Goal: Task Accomplishment & Management: Use online tool/utility

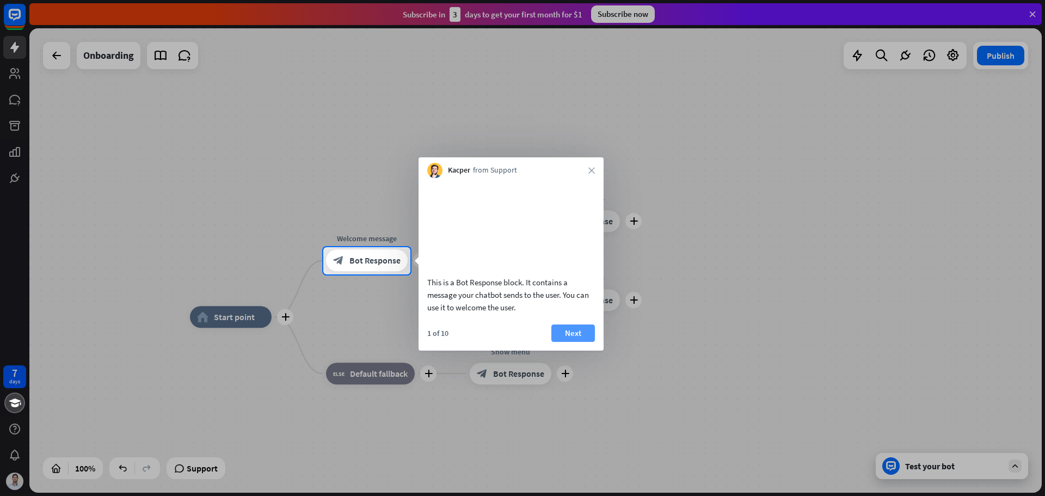
click at [574, 342] on button "Next" at bounding box center [573, 332] width 44 height 17
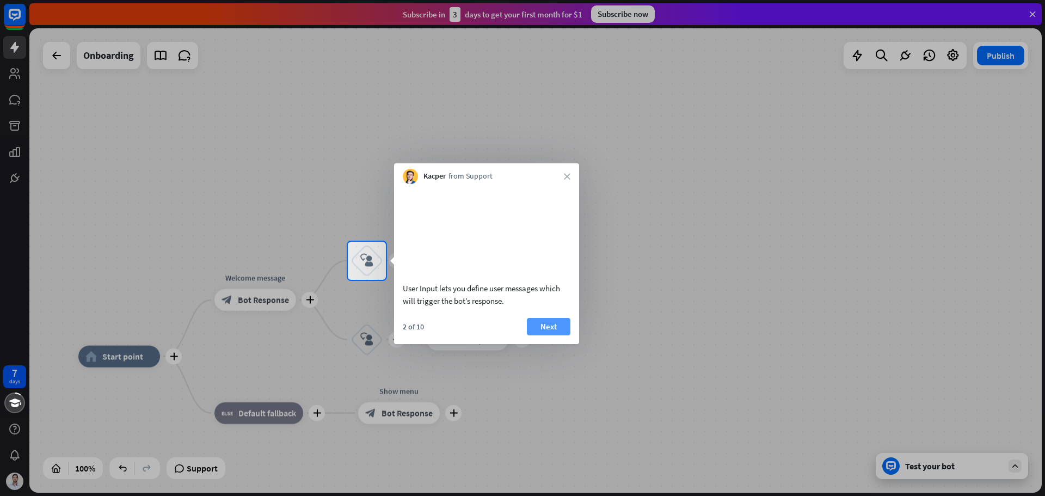
click at [544, 335] on button "Next" at bounding box center [549, 326] width 44 height 17
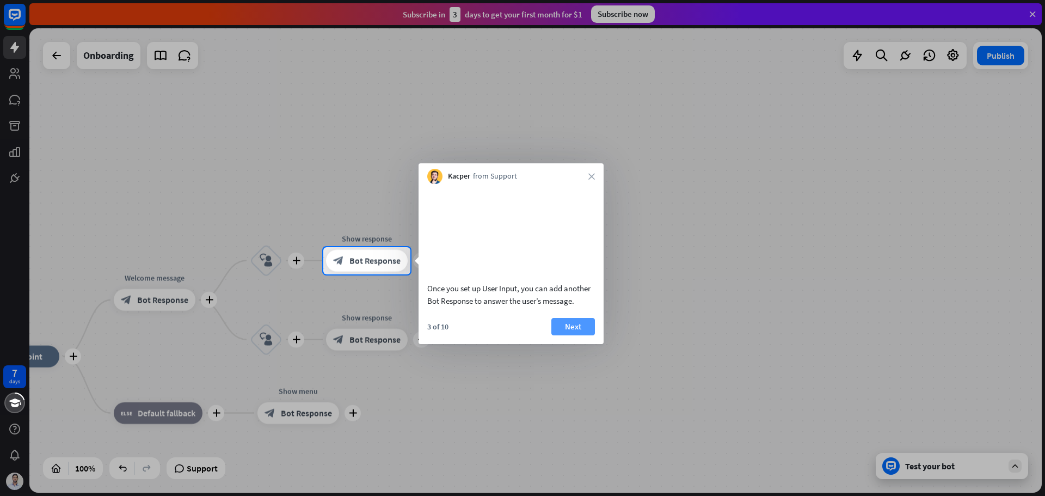
click at [575, 331] on button "Next" at bounding box center [573, 326] width 44 height 17
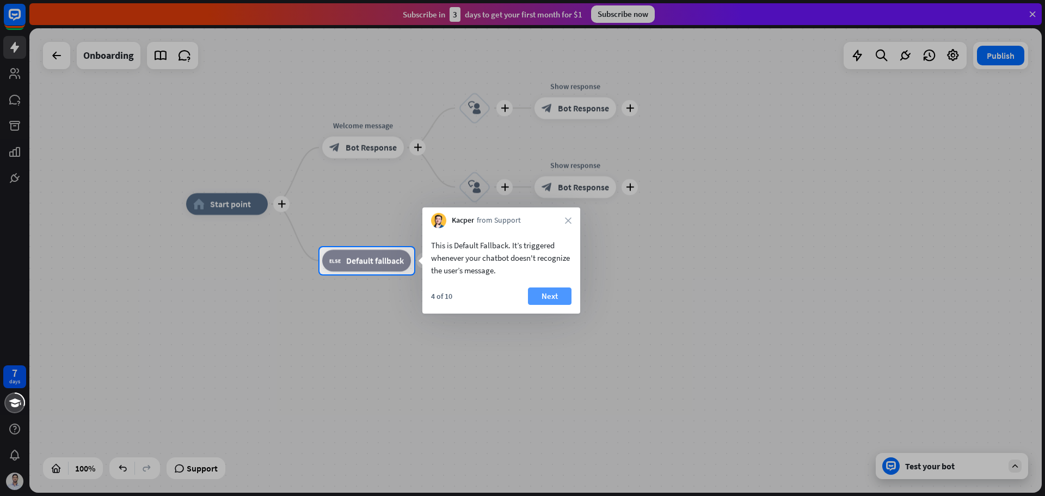
click at [549, 304] on button "Next" at bounding box center [550, 295] width 44 height 17
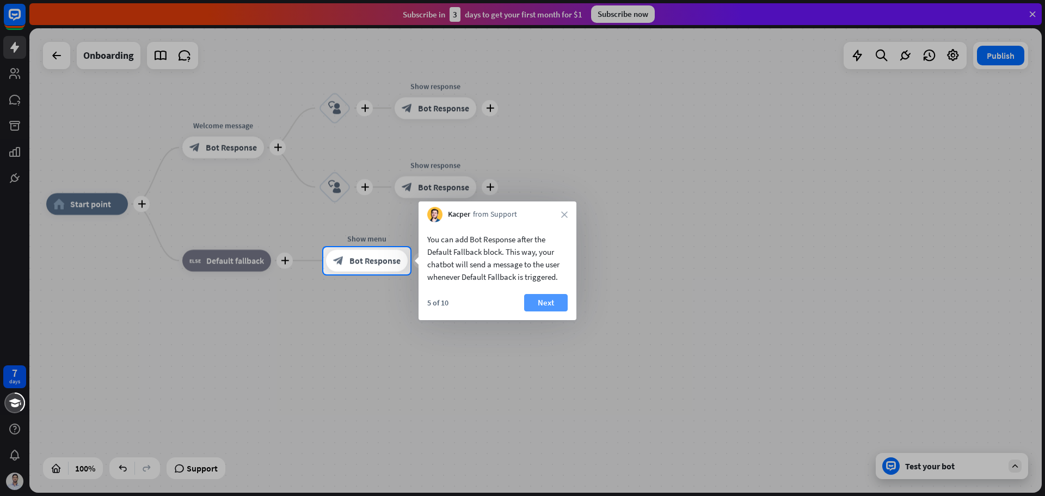
click at [539, 306] on button "Next" at bounding box center [546, 302] width 44 height 17
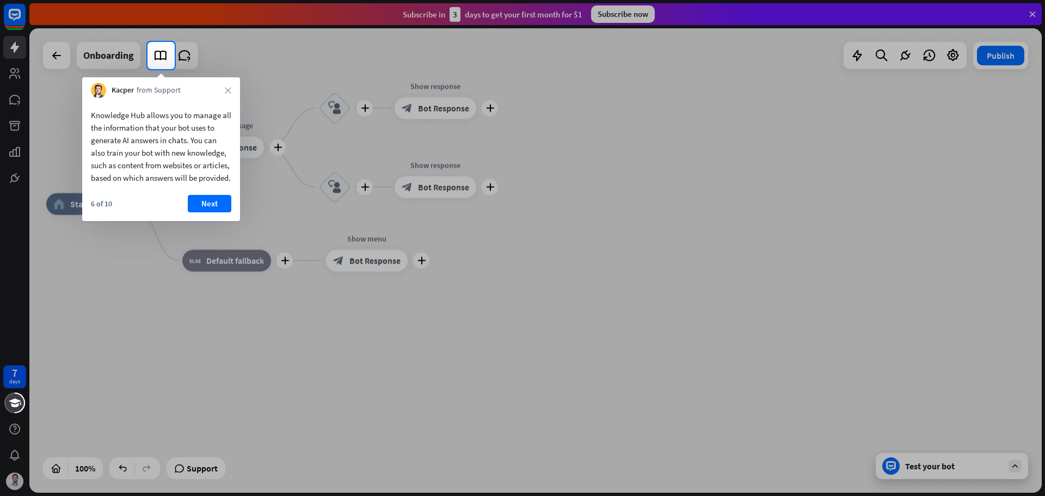
click at [210, 212] on button "Next" at bounding box center [210, 203] width 44 height 17
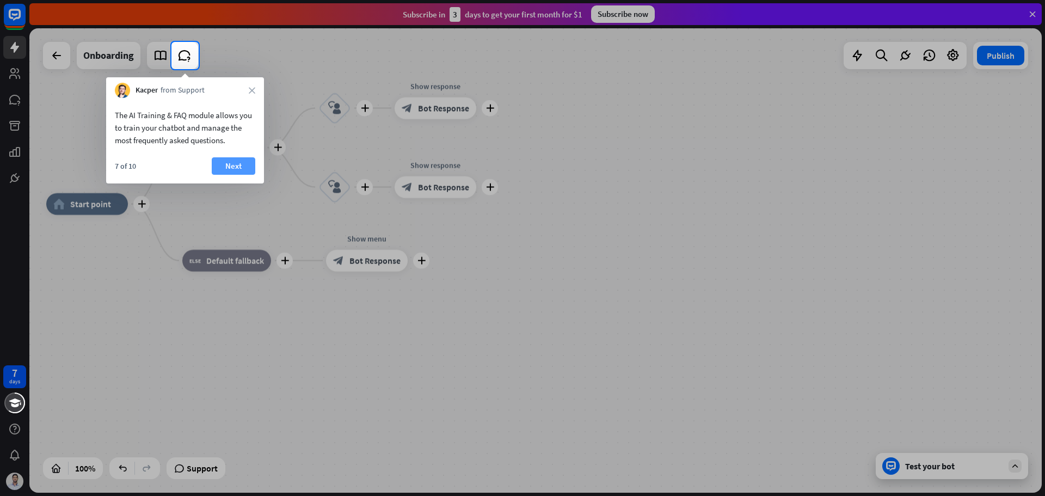
click at [251, 167] on button "Next" at bounding box center [234, 165] width 44 height 17
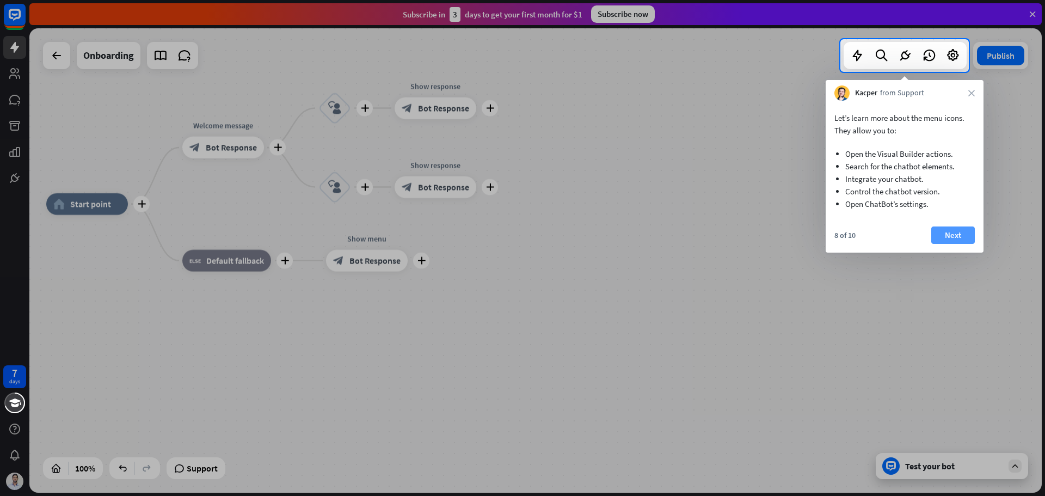
click at [953, 232] on button "Next" at bounding box center [953, 234] width 44 height 17
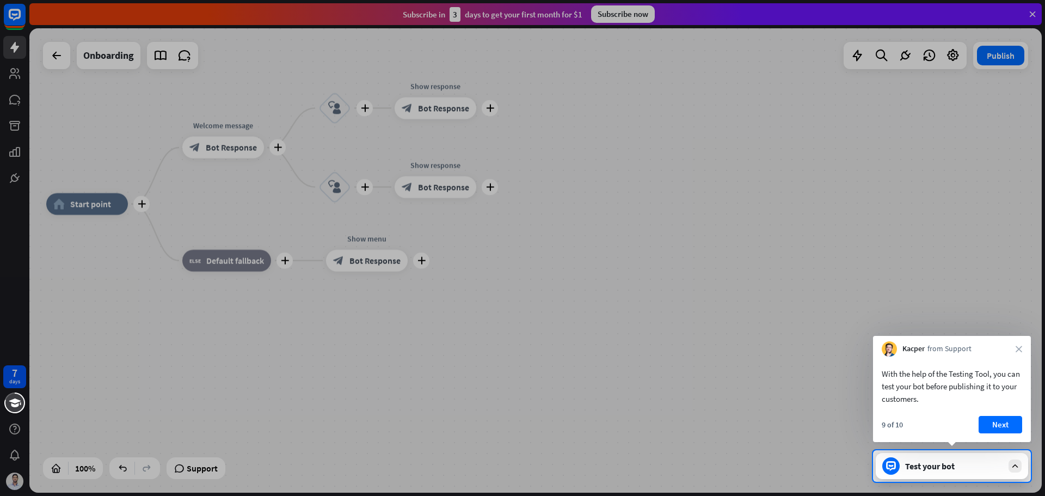
click at [995, 431] on button "Next" at bounding box center [1001, 424] width 44 height 17
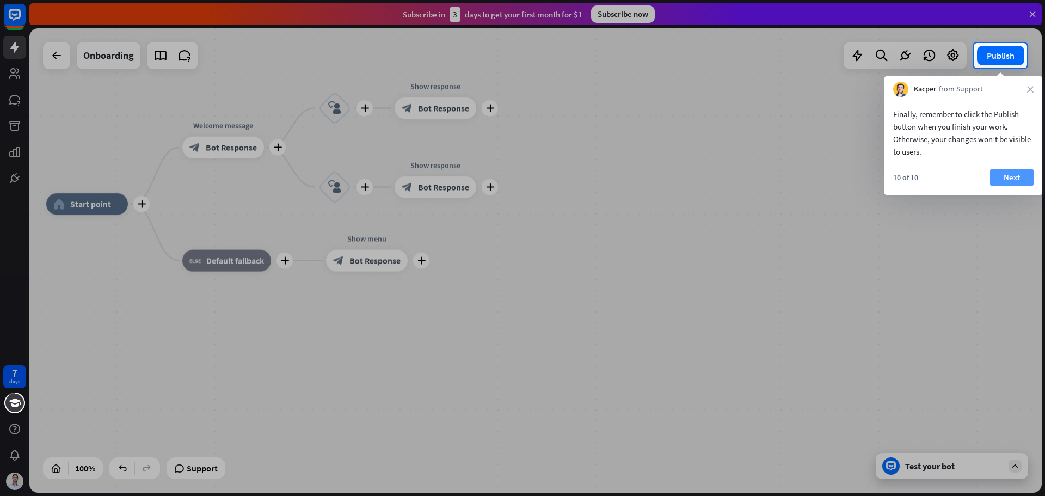
click at [1009, 179] on button "Next" at bounding box center [1012, 177] width 44 height 17
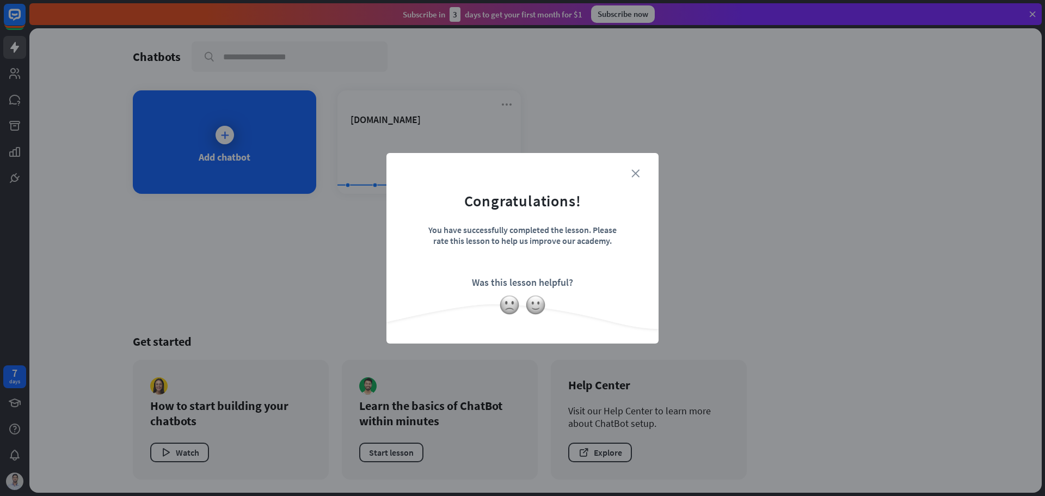
click at [637, 171] on icon "close" at bounding box center [635, 173] width 8 height 8
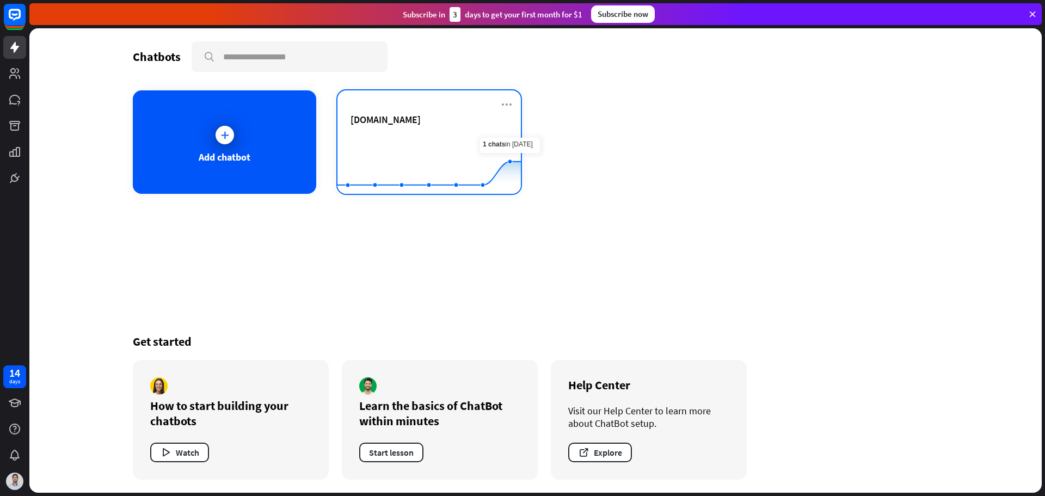
click at [386, 116] on span "[DOMAIN_NAME]" at bounding box center [386, 119] width 70 height 13
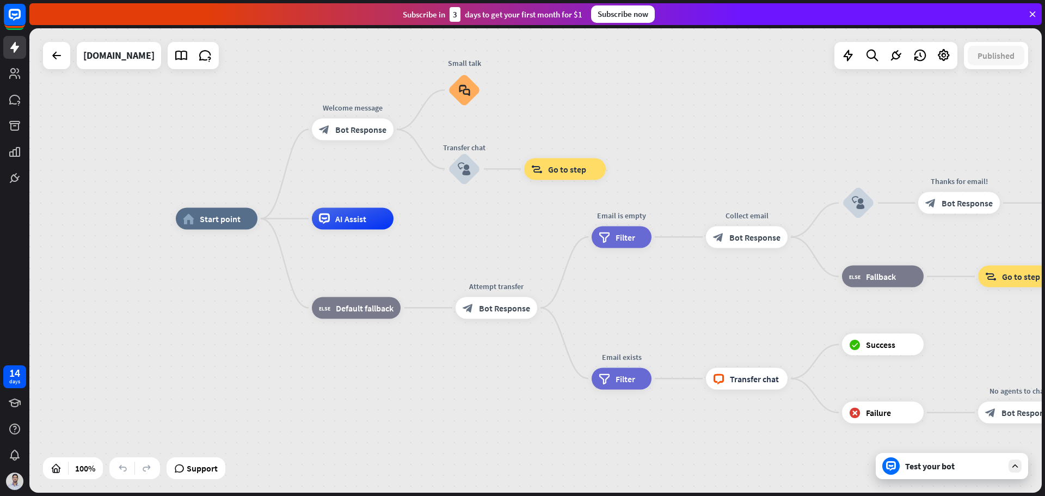
drag, startPoint x: 801, startPoint y: 310, endPoint x: 746, endPoint y: 276, distance: 64.5
click at [747, 277] on div "home_2 Start point Welcome message block_bot_response Bot Response Small talk b…" at bounding box center [682, 451] width 1012 height 464
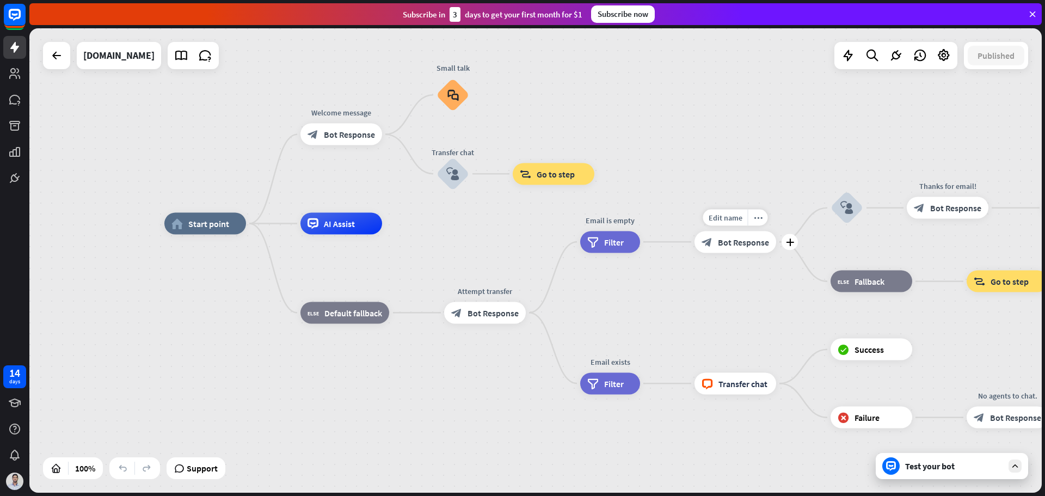
click at [761, 242] on span "Bot Response" at bounding box center [743, 241] width 51 height 11
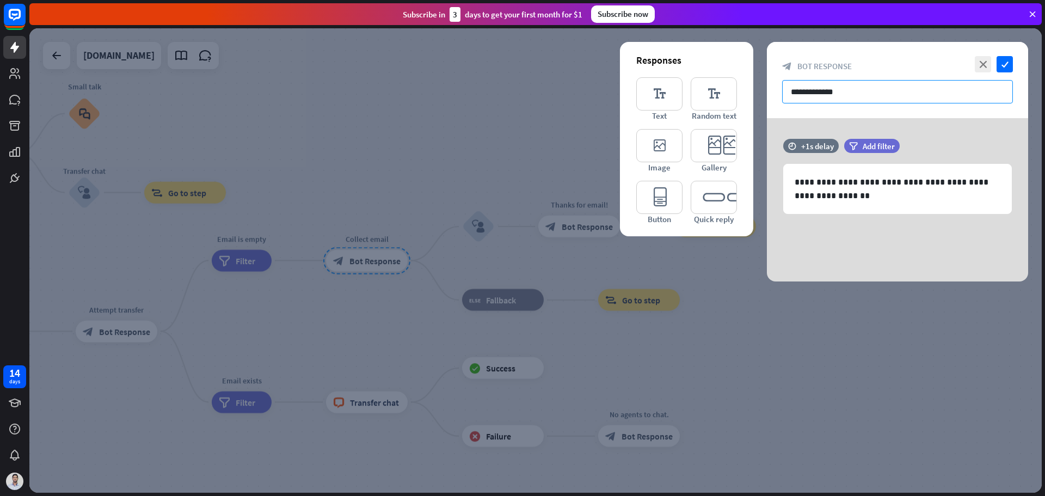
click at [848, 93] on input "**********" at bounding box center [897, 91] width 231 height 23
click at [979, 62] on icon "close" at bounding box center [983, 64] width 16 height 16
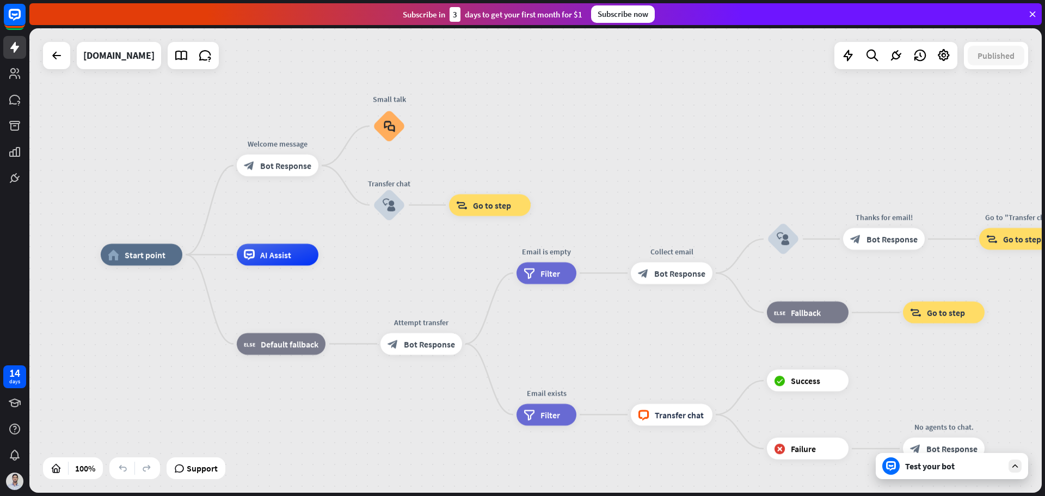
drag, startPoint x: 295, startPoint y: 319, endPoint x: 581, endPoint y: 334, distance: 286.7
click at [600, 331] on div "home_2 Start point Welcome message block_bot_response Bot Response Small talk b…" at bounding box center [607, 487] width 1012 height 464
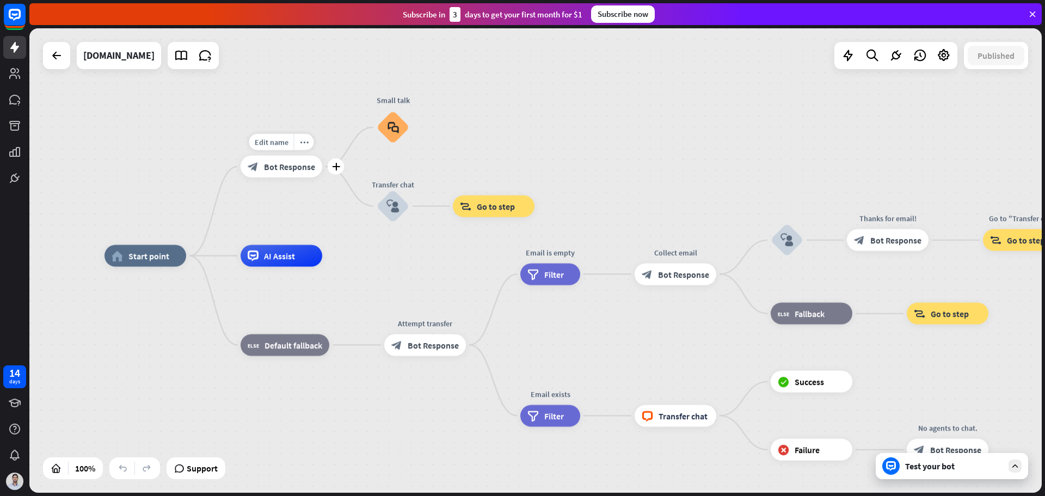
click at [274, 167] on span "Bot Response" at bounding box center [289, 166] width 51 height 11
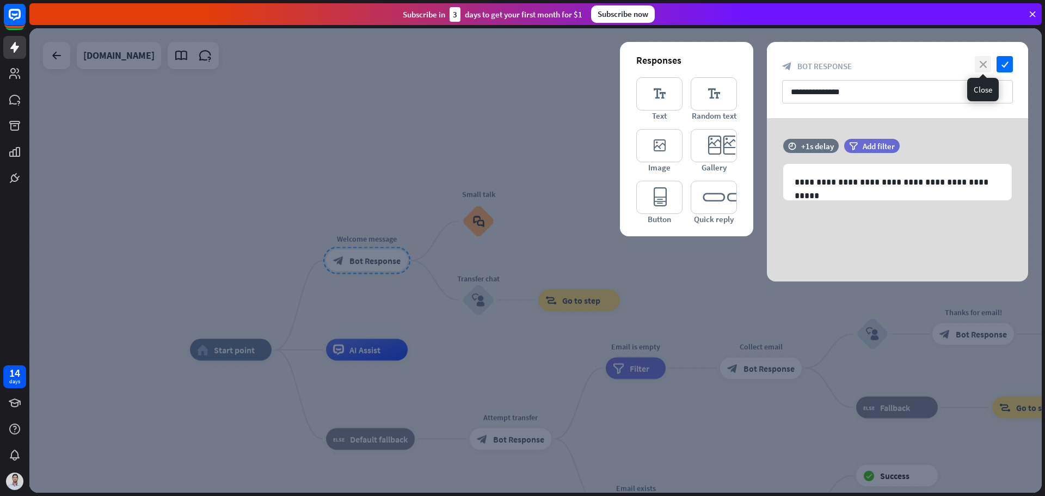
click at [983, 60] on icon "close" at bounding box center [983, 64] width 16 height 16
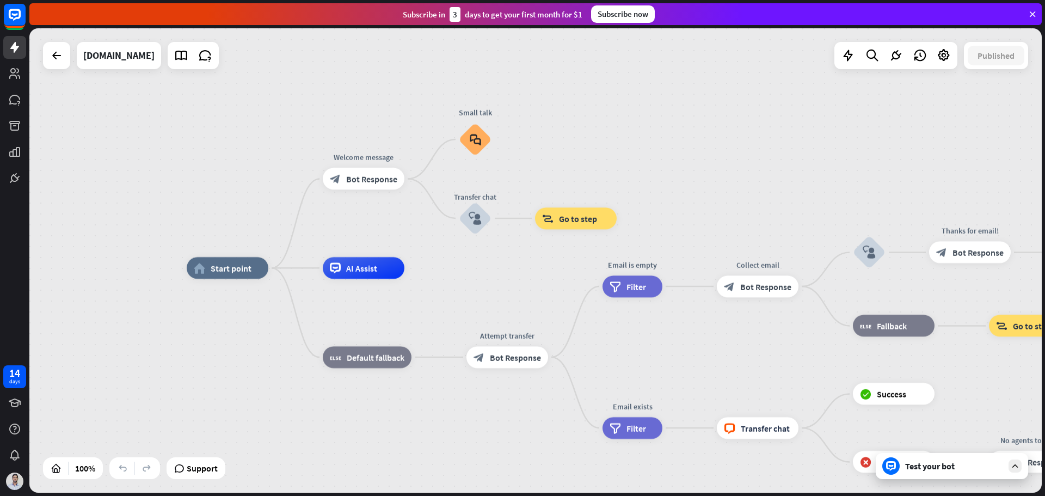
drag, startPoint x: 357, startPoint y: 279, endPoint x: 362, endPoint y: 212, distance: 67.7
click at [362, 212] on div "home_2 Start point Welcome message block_bot_response Bot Response Small talk b…" at bounding box center [535, 260] width 1012 height 464
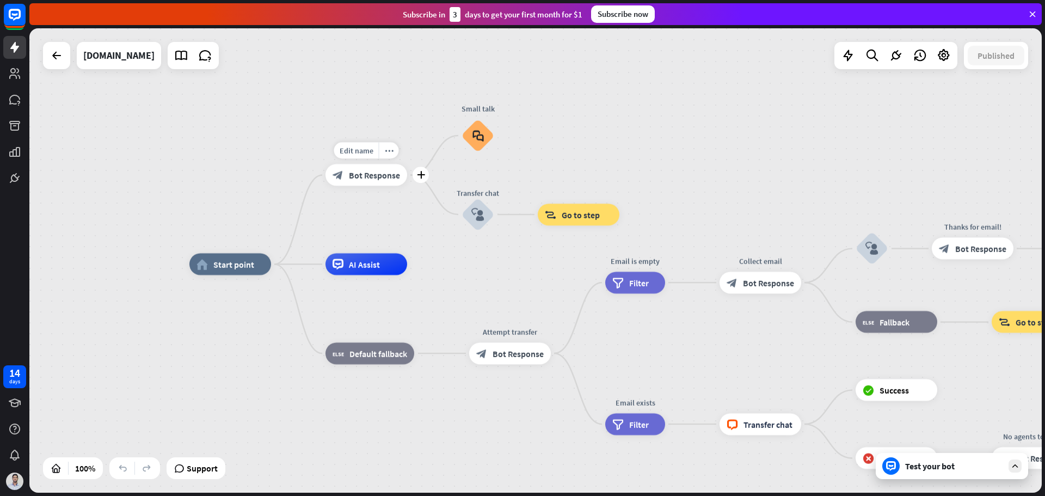
click at [380, 181] on div "block_bot_response Bot Response" at bounding box center [366, 175] width 82 height 22
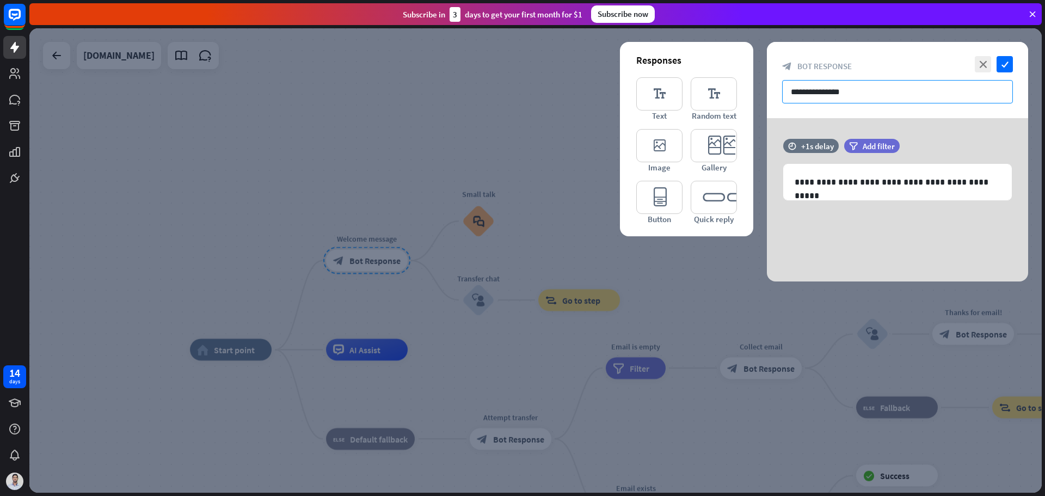
click at [815, 87] on input "**********" at bounding box center [897, 91] width 231 height 23
click at [858, 91] on input "**********" at bounding box center [897, 91] width 231 height 23
click at [859, 90] on input "**********" at bounding box center [897, 91] width 231 height 23
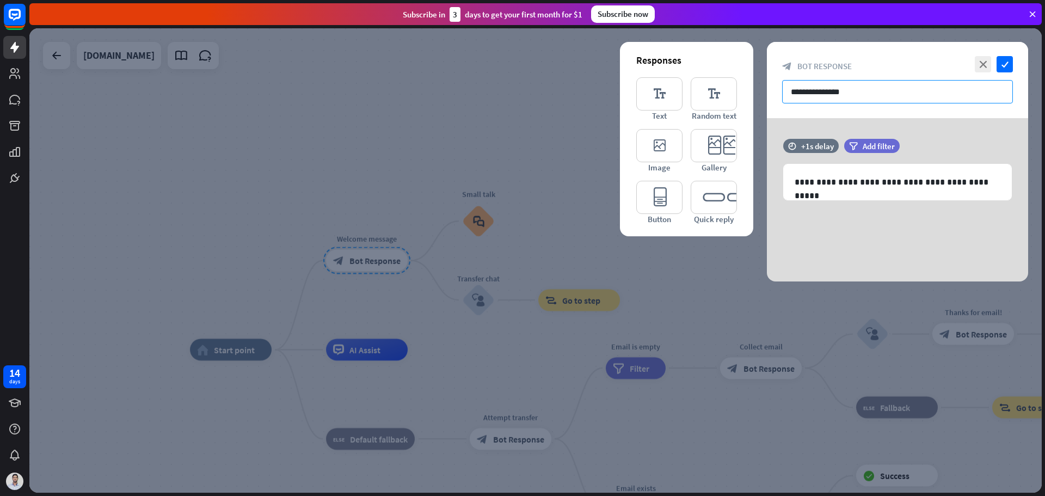
click at [820, 89] on input "**********" at bounding box center [897, 91] width 231 height 23
paste input "**********"
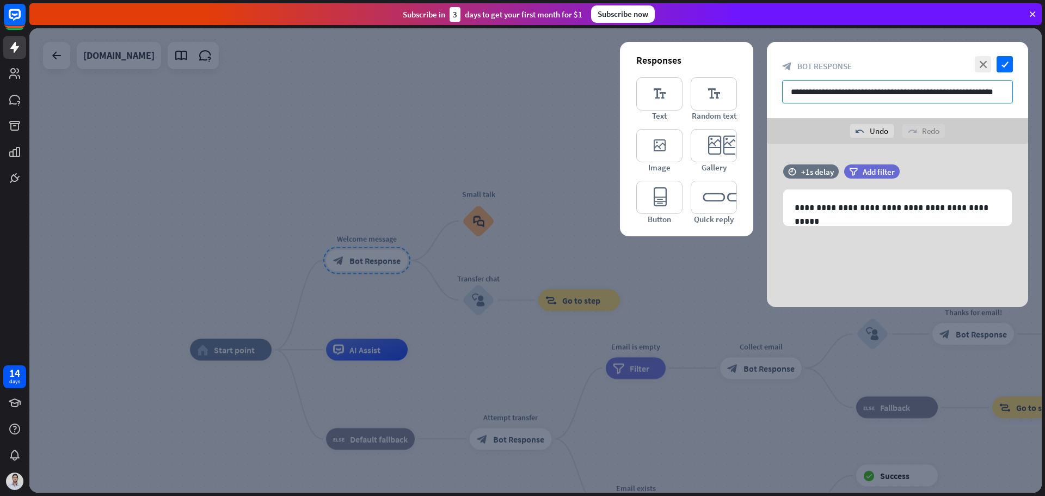
drag, startPoint x: 917, startPoint y: 89, endPoint x: 1009, endPoint y: 88, distance: 92.0
click at [1009, 88] on input "**********" at bounding box center [897, 91] width 231 height 23
type input "**********"
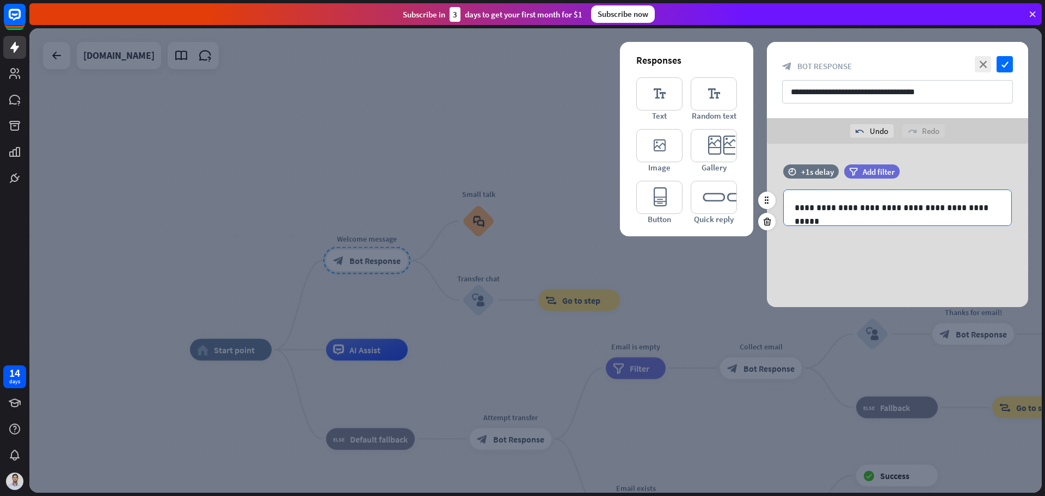
click at [838, 208] on p "**********" at bounding box center [898, 208] width 206 height 14
click at [906, 259] on div "**********" at bounding box center [897, 225] width 261 height 163
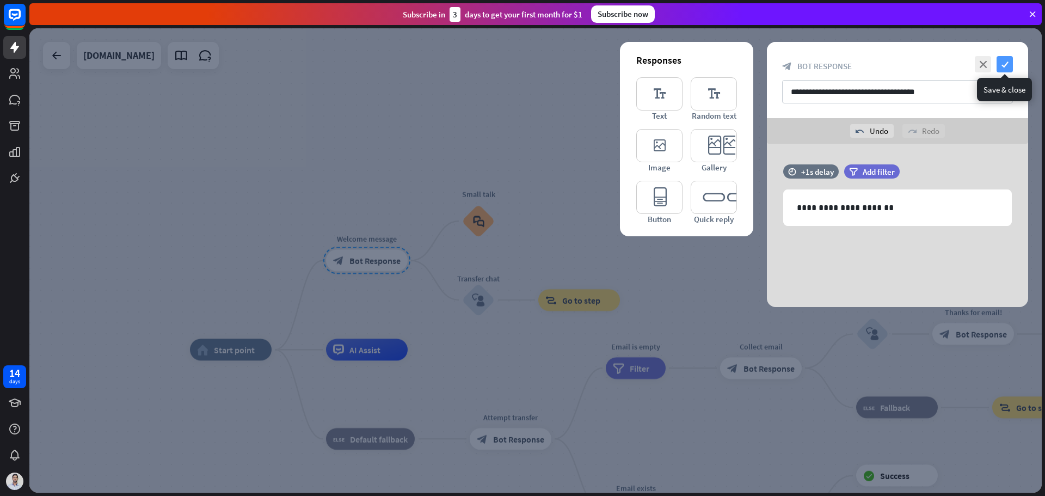
click at [1005, 64] on icon "check" at bounding box center [1005, 64] width 16 height 16
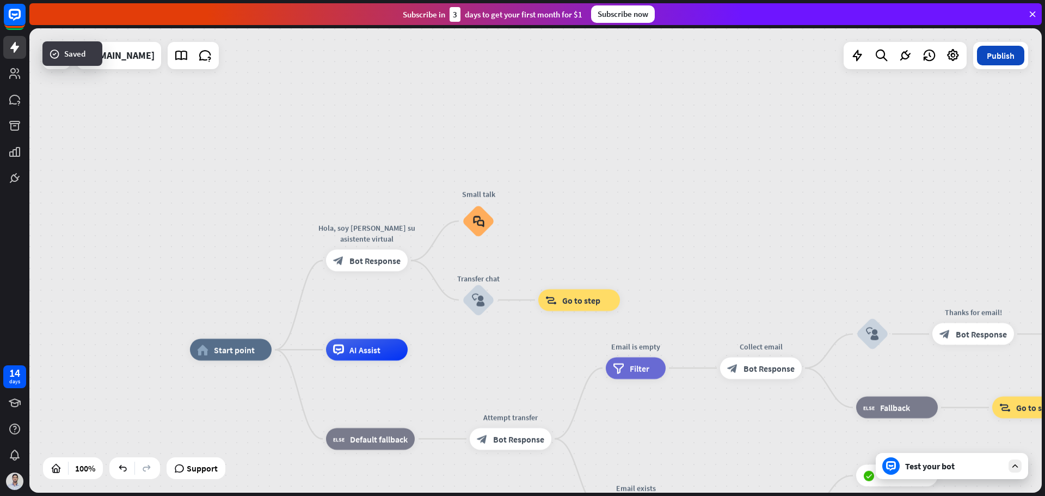
click at [995, 50] on button "Publish" at bounding box center [1000, 56] width 47 height 20
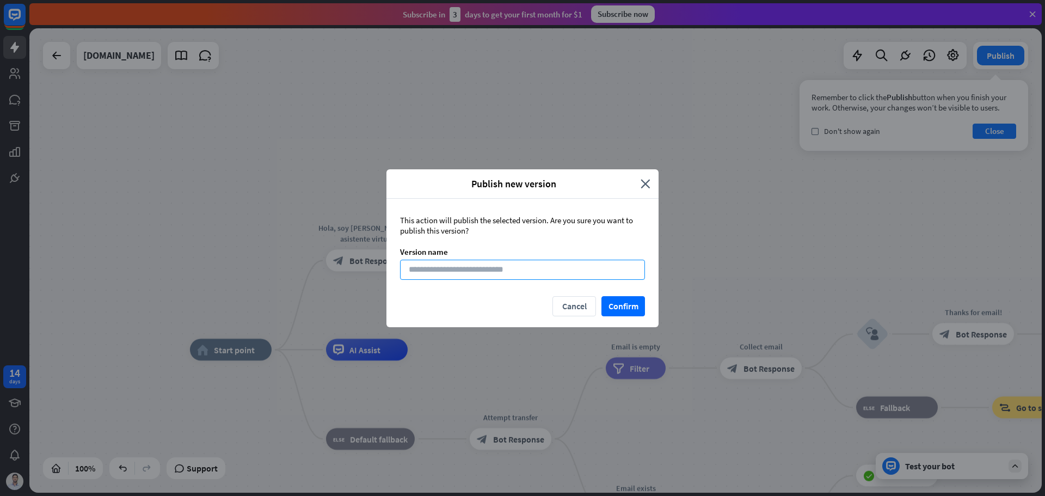
click at [493, 268] on input at bounding box center [522, 270] width 245 height 20
type input "*"
click at [623, 305] on button "Confirm" at bounding box center [623, 306] width 44 height 20
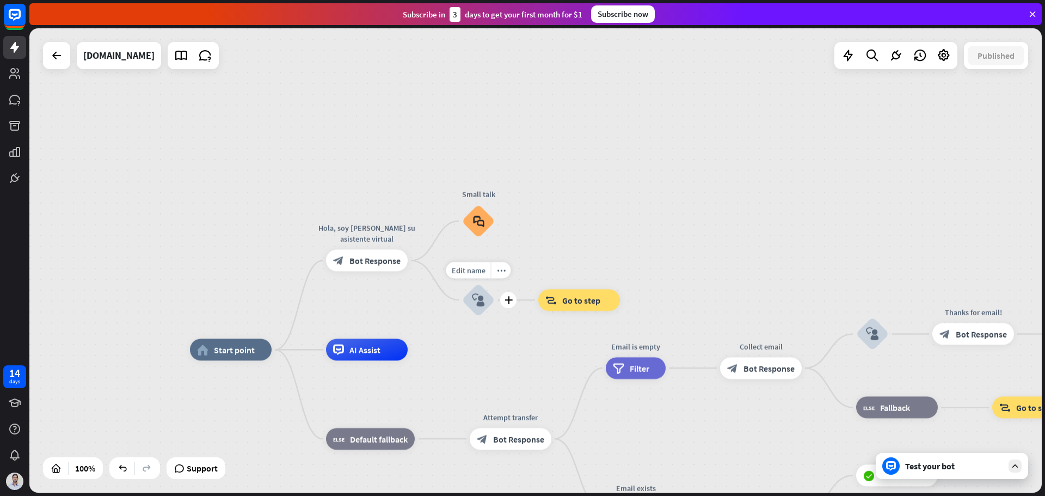
click at [483, 303] on icon "block_user_input" at bounding box center [478, 299] width 13 height 13
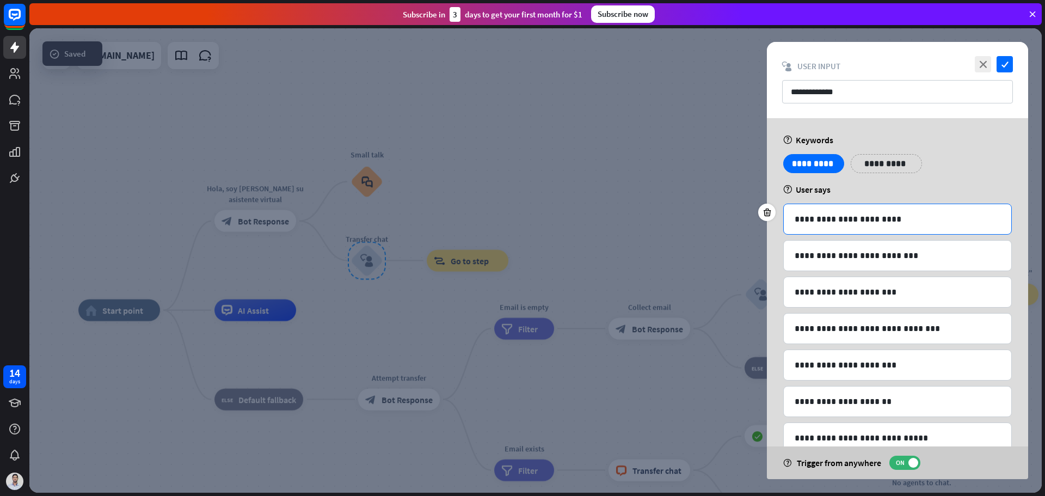
click at [840, 220] on p "**********" at bounding box center [898, 219] width 206 height 14
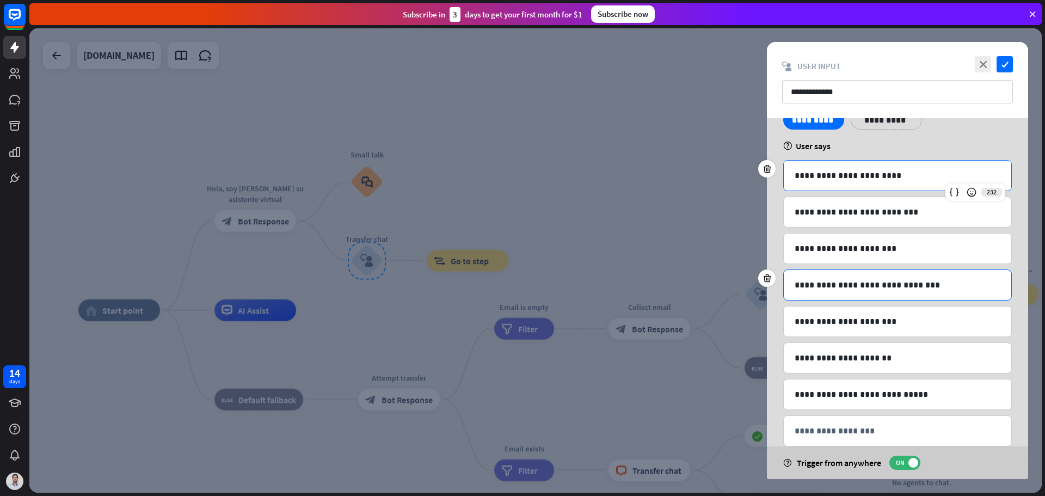
scroll to position [65, 0]
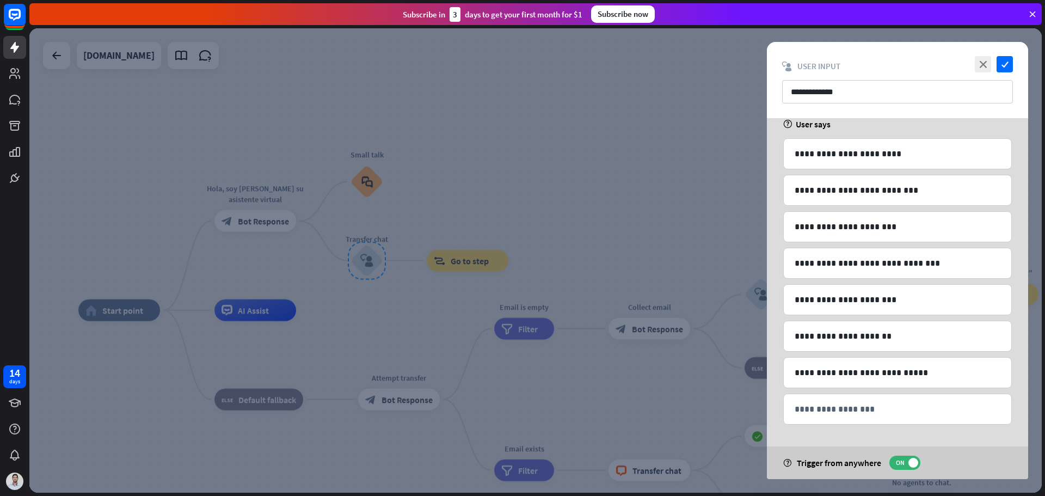
click at [445, 174] on div at bounding box center [535, 260] width 1012 height 464
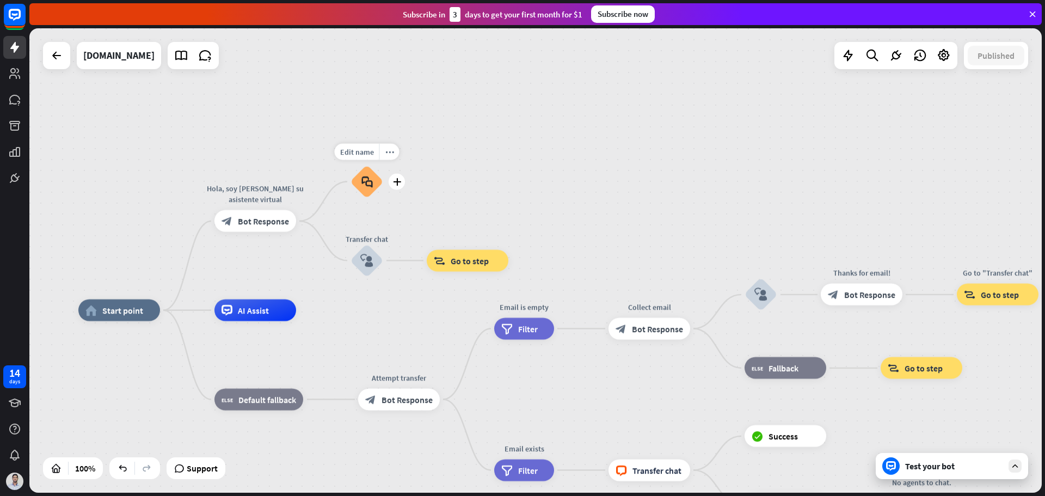
click at [366, 183] on icon "block_faq" at bounding box center [366, 182] width 11 height 12
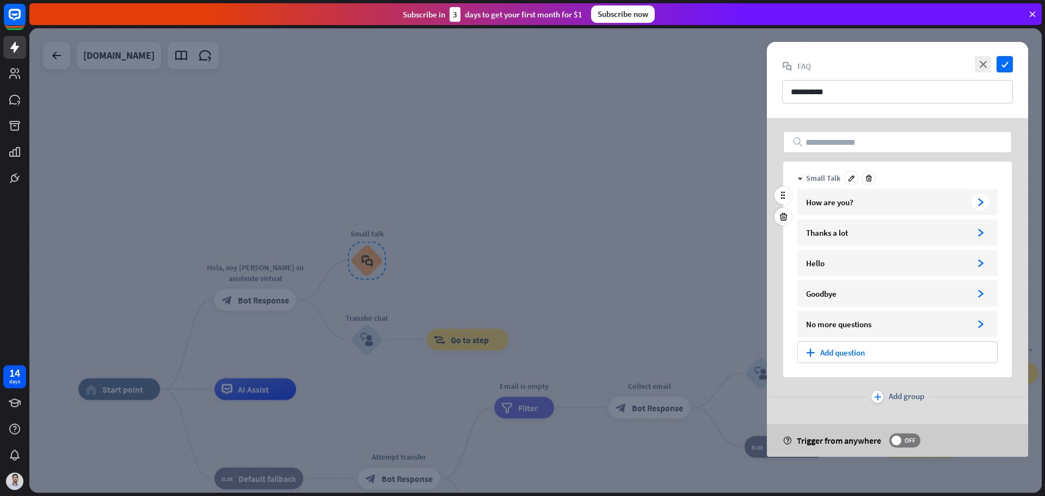
click at [822, 199] on div "How are you?" at bounding box center [886, 202] width 161 height 10
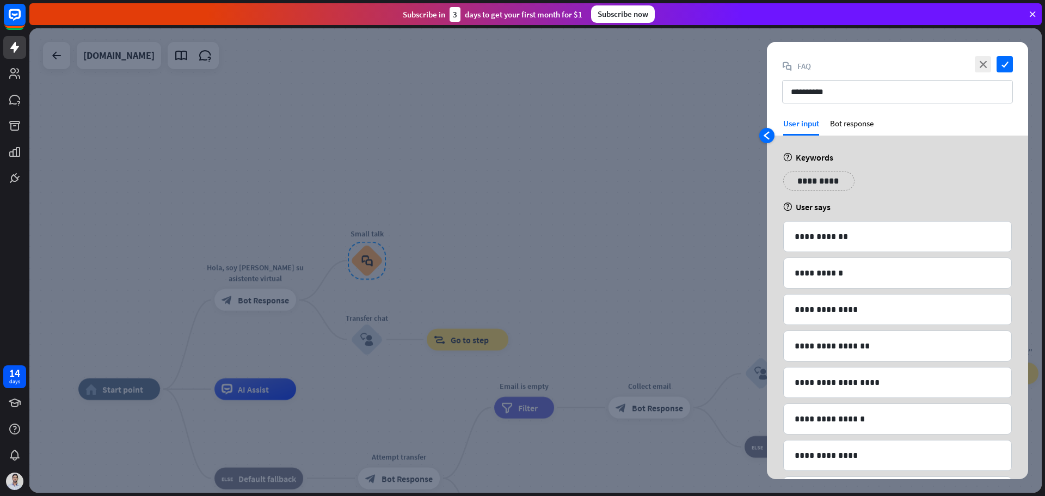
click at [771, 134] on icon "arrowhead_left" at bounding box center [767, 135] width 9 height 9
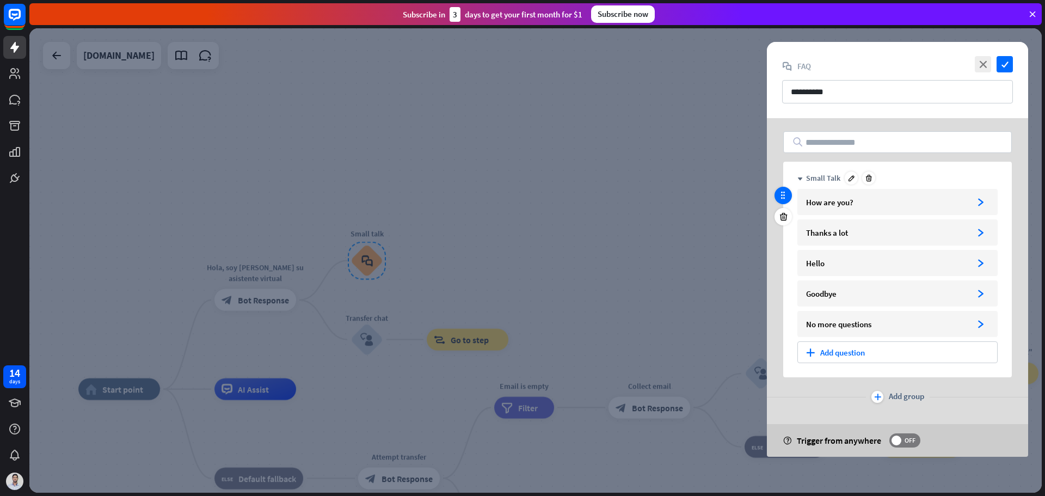
click at [781, 191] on icon at bounding box center [783, 196] width 10 height 10
click at [847, 178] on icon at bounding box center [851, 178] width 8 height 8
click at [846, 197] on div "How are you?" at bounding box center [886, 202] width 161 height 10
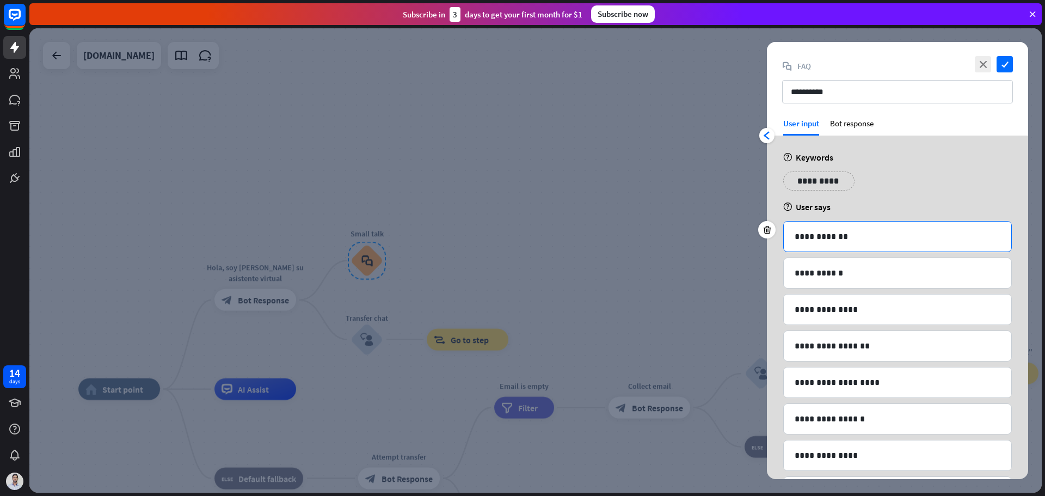
click at [828, 235] on p "**********" at bounding box center [898, 237] width 206 height 14
click at [770, 134] on icon "arrowhead_left" at bounding box center [767, 135] width 9 height 9
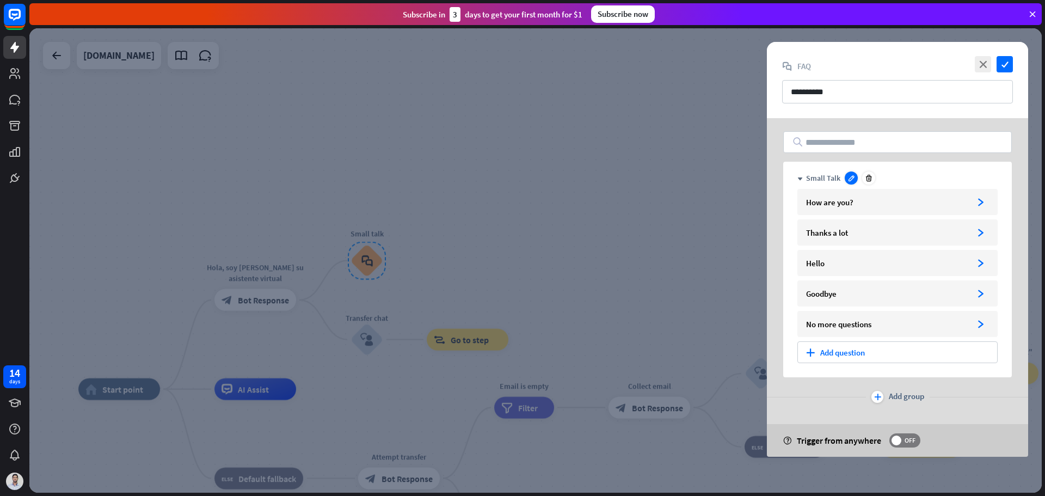
click at [850, 179] on icon at bounding box center [851, 178] width 8 height 8
click at [834, 199] on div "How are you?" at bounding box center [886, 202] width 161 height 10
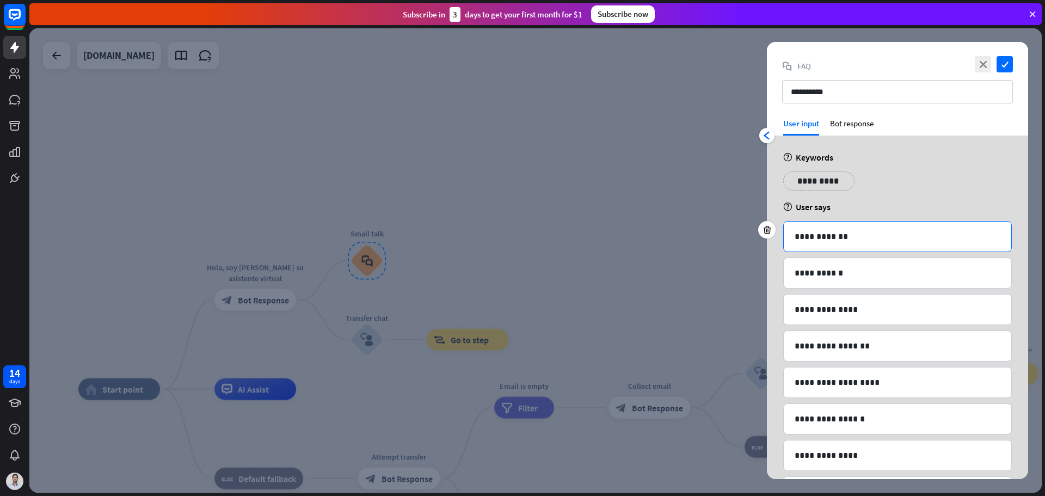
click at [827, 230] on p "**********" at bounding box center [898, 237] width 206 height 14
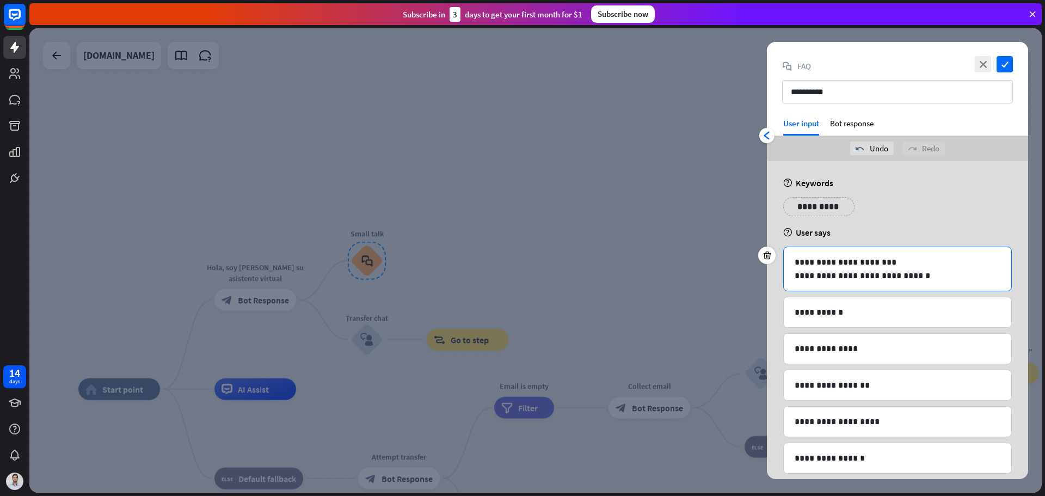
click at [840, 269] on p "**********" at bounding box center [898, 276] width 206 height 14
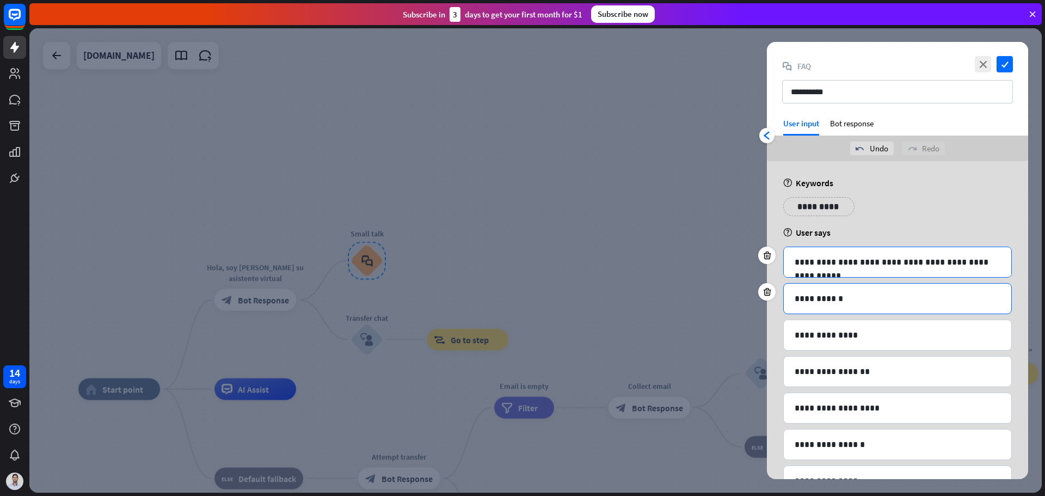
click at [818, 296] on p "**********" at bounding box center [898, 299] width 206 height 14
click at [838, 340] on p "**********" at bounding box center [898, 335] width 206 height 14
click at [827, 370] on p "**********" at bounding box center [898, 372] width 206 height 14
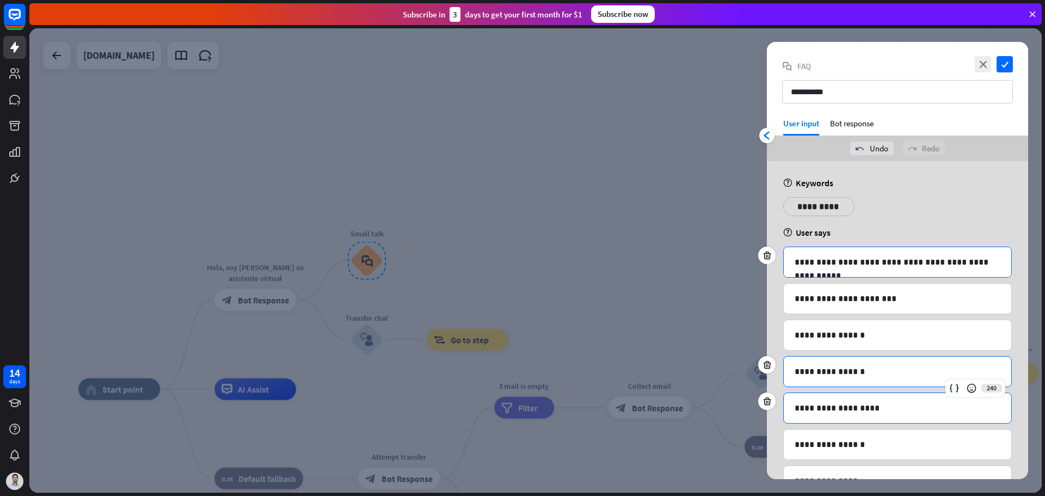
click at [795, 408] on p "**********" at bounding box center [898, 408] width 206 height 14
click at [767, 401] on icon at bounding box center [767, 401] width 10 height 10
click at [769, 402] on icon at bounding box center [767, 401] width 10 height 10
click at [770, 403] on icon at bounding box center [767, 401] width 10 height 10
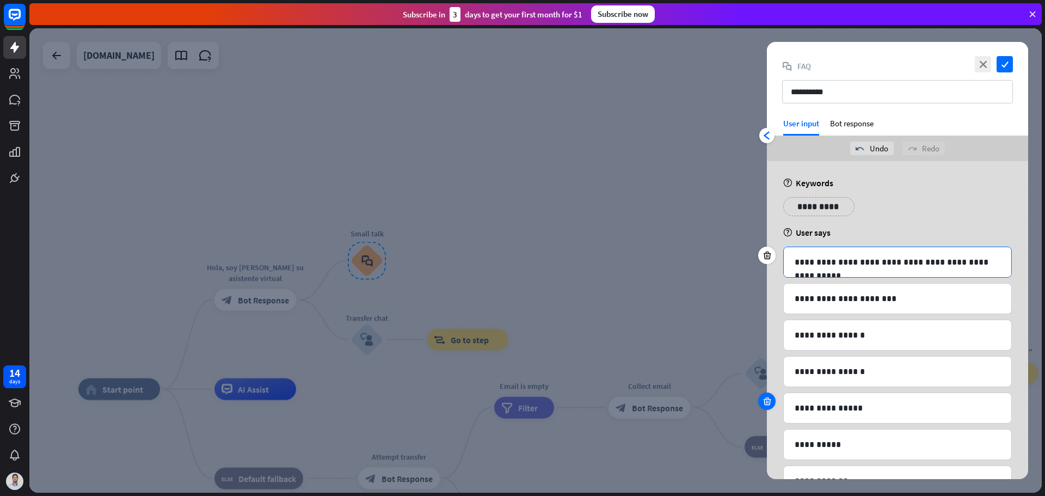
click at [769, 402] on icon at bounding box center [767, 401] width 10 height 10
click at [770, 402] on icon at bounding box center [767, 401] width 10 height 10
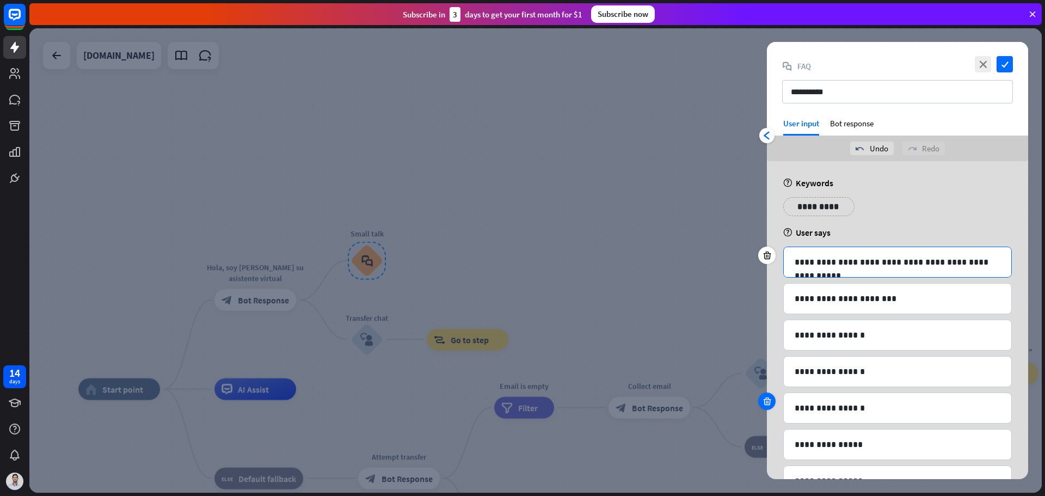
click at [770, 402] on icon at bounding box center [767, 401] width 10 height 10
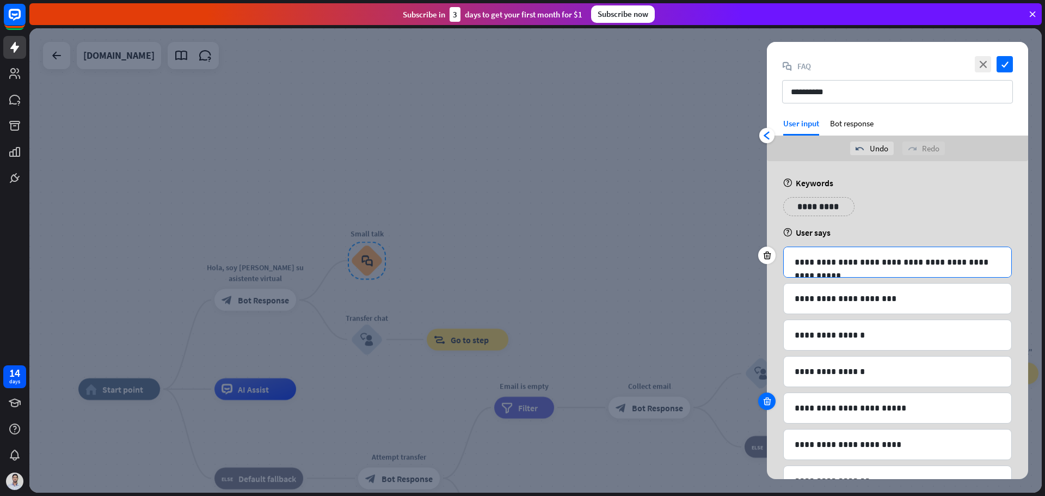
click at [770, 402] on icon at bounding box center [767, 401] width 10 height 10
click at [771, 402] on icon at bounding box center [767, 401] width 10 height 10
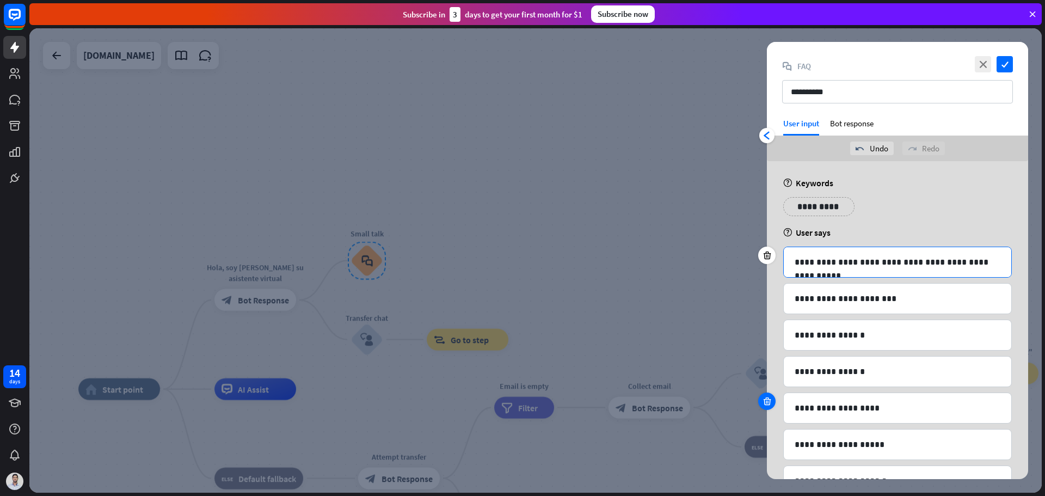
click at [771, 402] on icon at bounding box center [767, 401] width 10 height 10
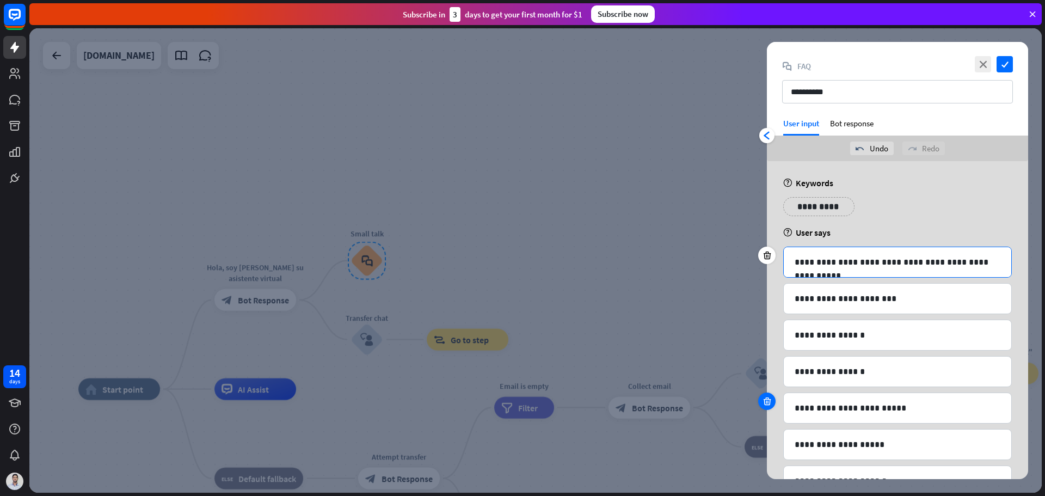
click at [771, 402] on icon at bounding box center [767, 401] width 10 height 10
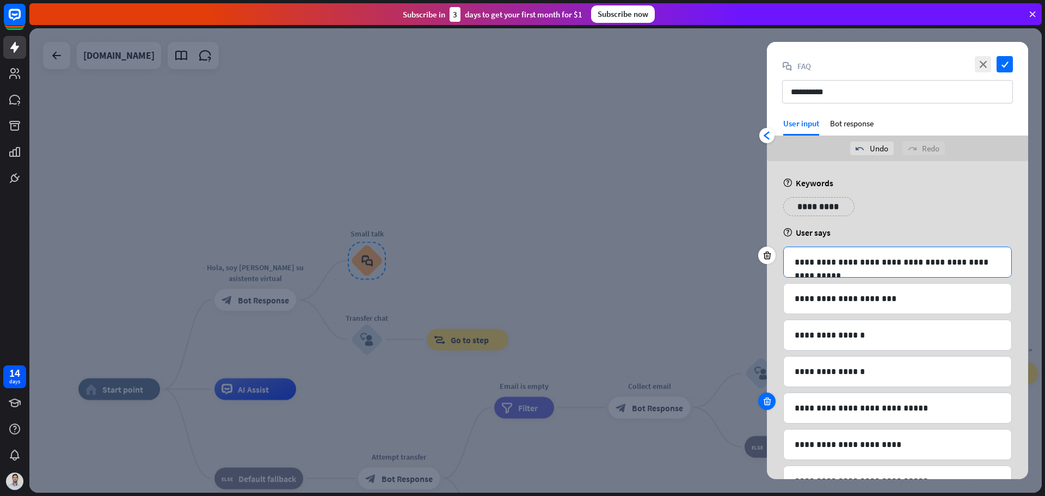
click at [771, 402] on icon at bounding box center [767, 401] width 10 height 10
click at [770, 401] on icon at bounding box center [767, 401] width 10 height 10
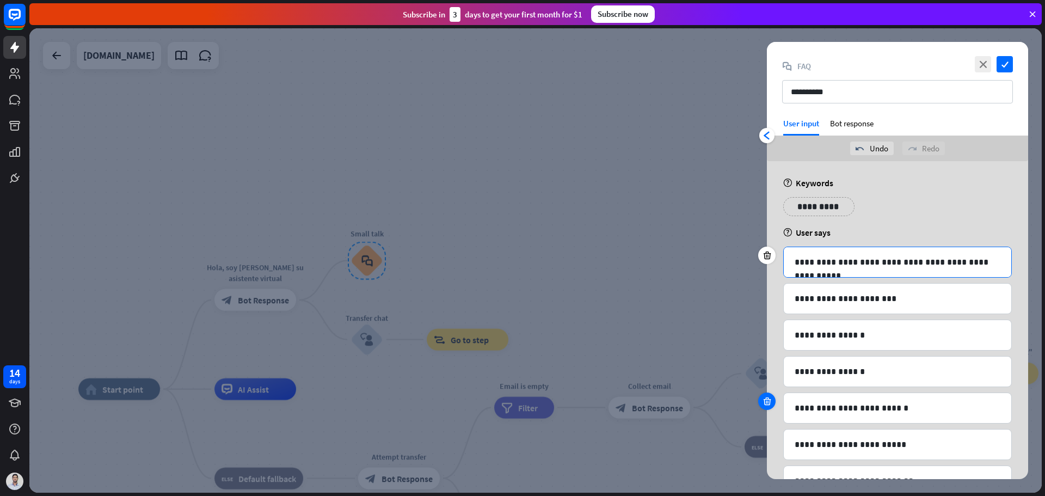
click at [770, 401] on icon at bounding box center [767, 401] width 10 height 10
click at [771, 401] on icon at bounding box center [767, 401] width 10 height 10
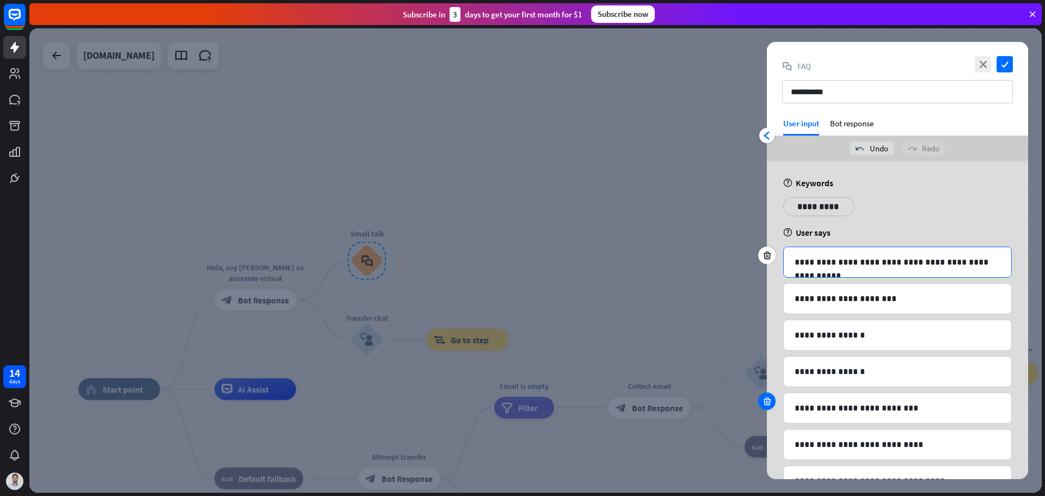
click at [771, 401] on icon at bounding box center [767, 401] width 10 height 10
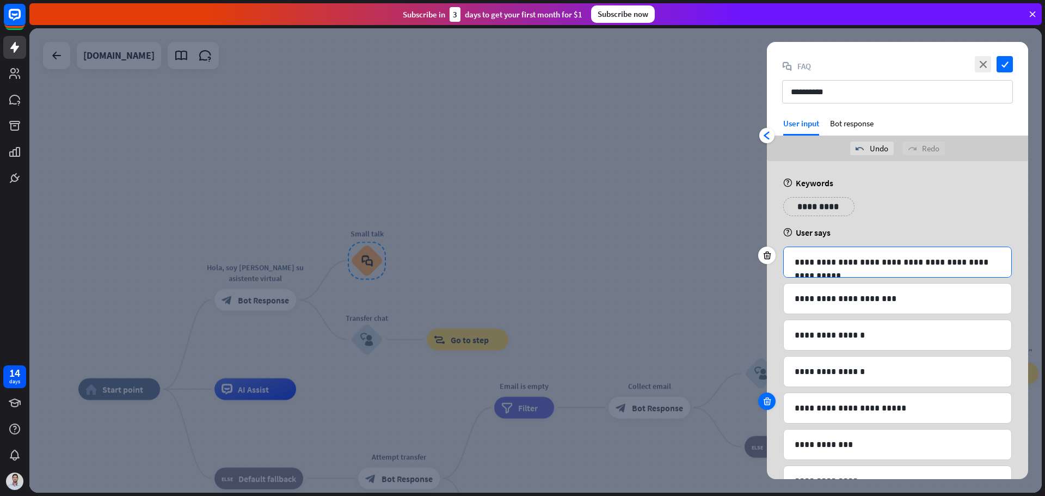
click at [771, 401] on icon at bounding box center [767, 401] width 10 height 10
click at [772, 401] on div at bounding box center [766, 400] width 17 height 17
click at [773, 401] on div at bounding box center [766, 400] width 17 height 17
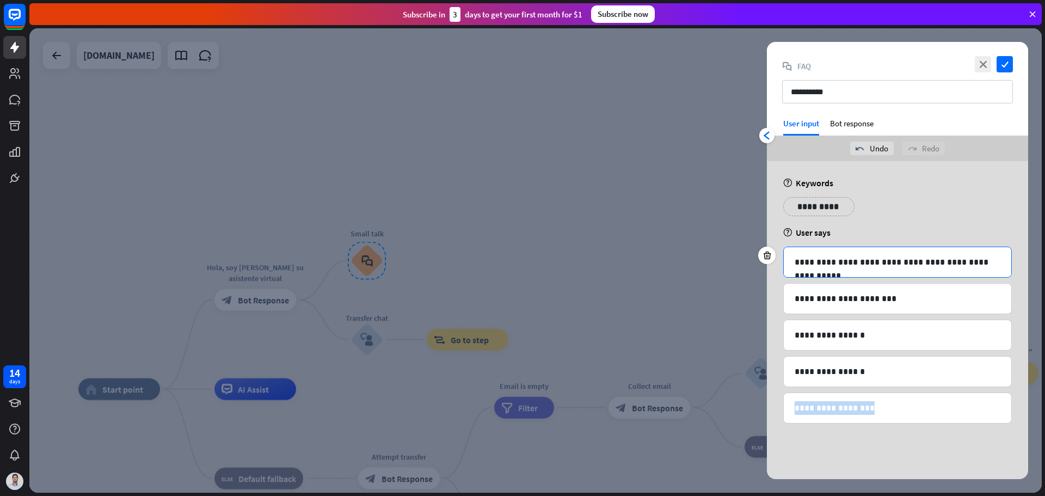
click at [773, 401] on div "**********" at bounding box center [897, 339] width 261 height 357
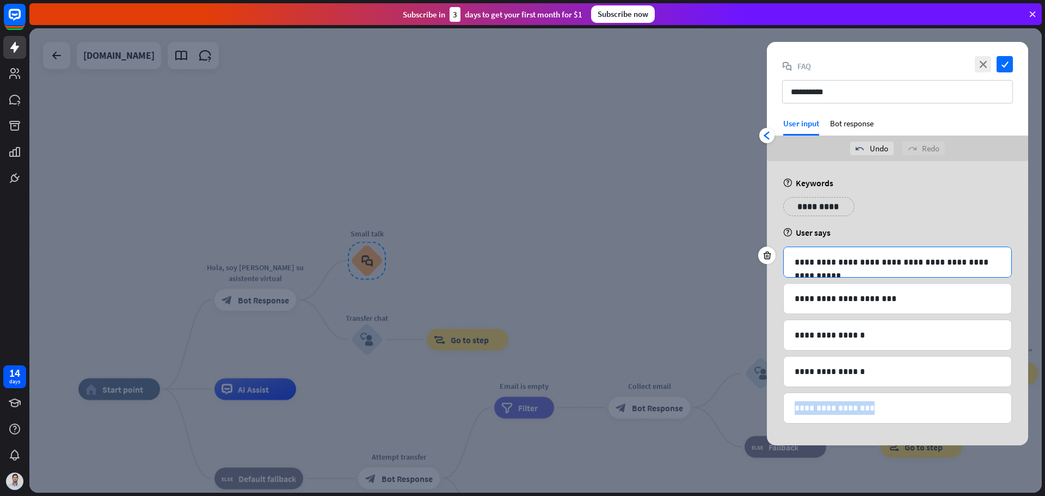
click at [773, 400] on div "**********" at bounding box center [897, 303] width 261 height 284
click at [782, 413] on div "**********" at bounding box center [897, 303] width 261 height 284
click at [779, 413] on div "**********" at bounding box center [897, 303] width 261 height 284
drag, startPoint x: 776, startPoint y: 406, endPoint x: 778, endPoint y: 367, distance: 38.7
click at [776, 403] on div "**********" at bounding box center [897, 303] width 261 height 284
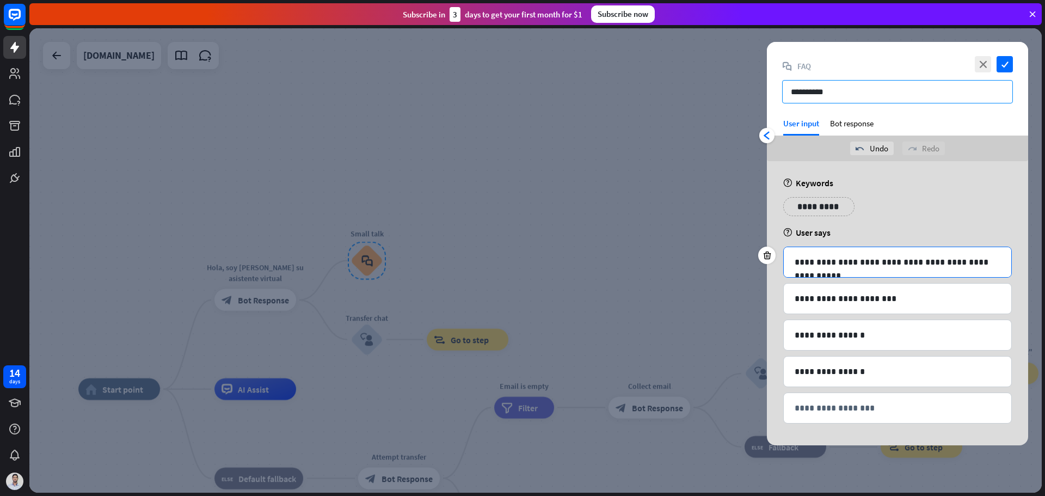
drag, startPoint x: 878, startPoint y: 90, endPoint x: 778, endPoint y: 85, distance: 99.7
click at [778, 85] on div "**********" at bounding box center [897, 80] width 261 height 76
type input "**********"
click at [1011, 59] on icon "check" at bounding box center [1005, 64] width 16 height 16
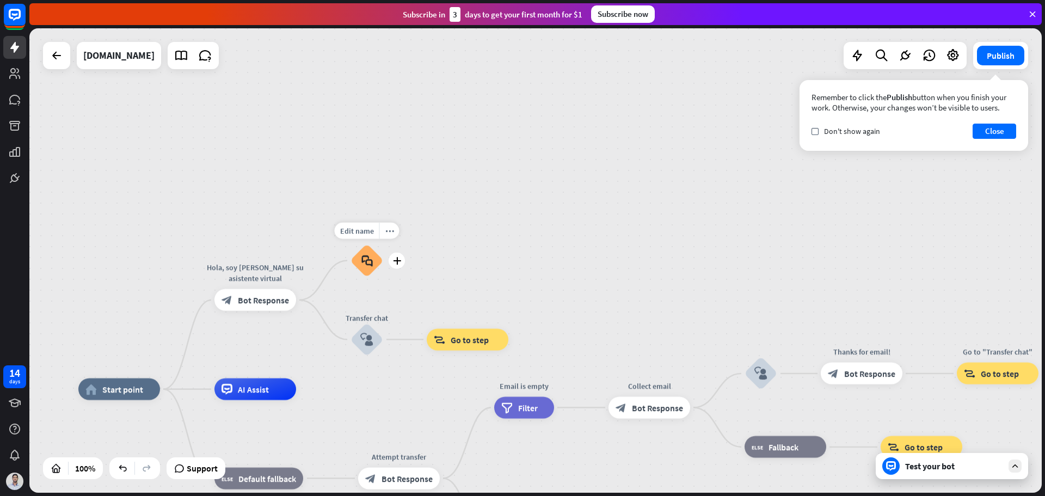
click at [375, 262] on div "block_faq" at bounding box center [367, 260] width 33 height 33
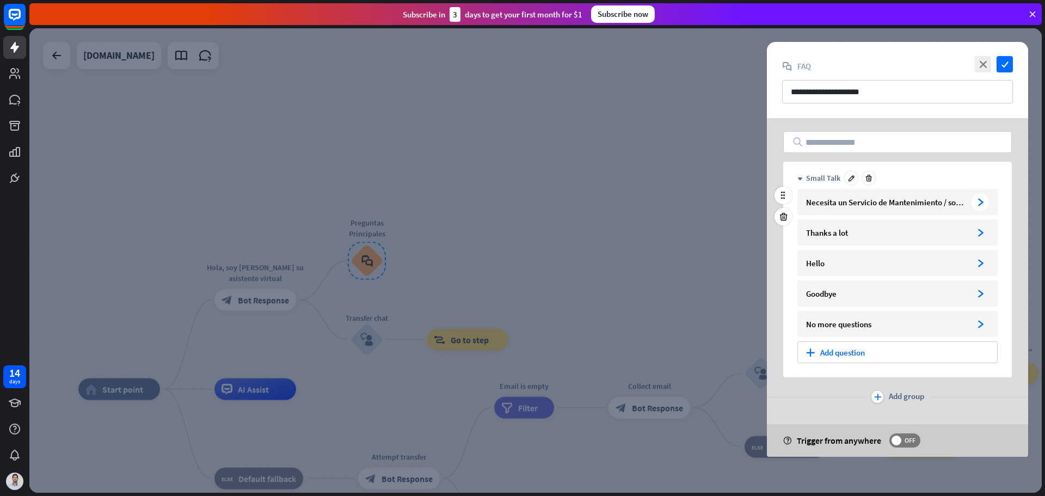
click at [899, 204] on div "Necesita un Servicio de Mantenimiento / soporte técnico" at bounding box center [886, 202] width 161 height 10
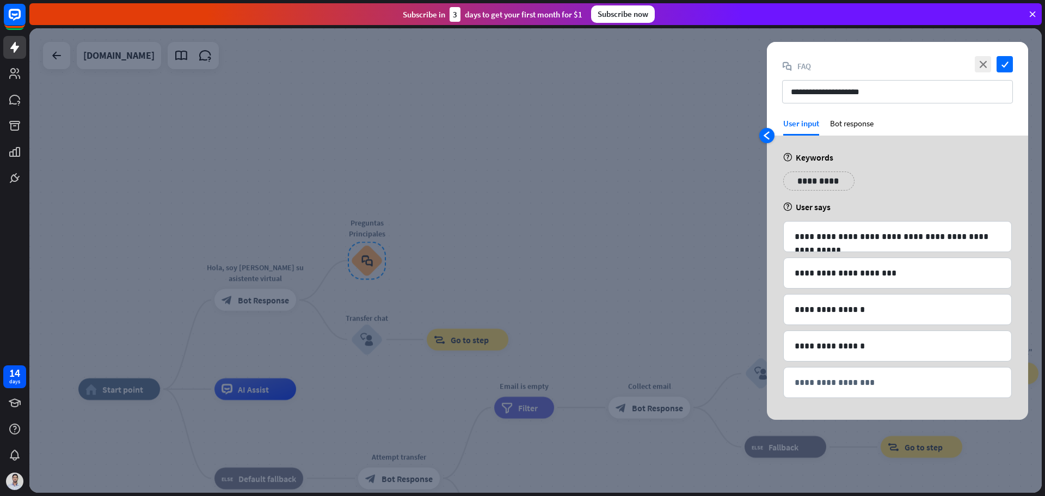
click at [767, 137] on icon "arrowhead_left" at bounding box center [767, 135] width 9 height 9
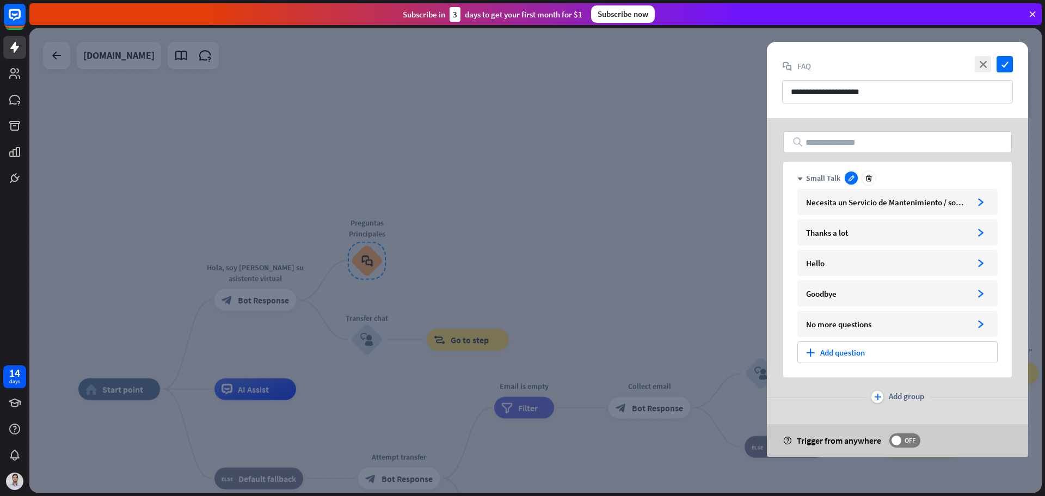
click at [848, 174] on icon at bounding box center [851, 178] width 8 height 8
click at [874, 246] on div "Necesita un Servicio de Mantenimiento / soporte técnico arrowhead_right Thanks …" at bounding box center [897, 265] width 200 height 152
click at [877, 230] on div "Thanks a lot" at bounding box center [886, 233] width 161 height 10
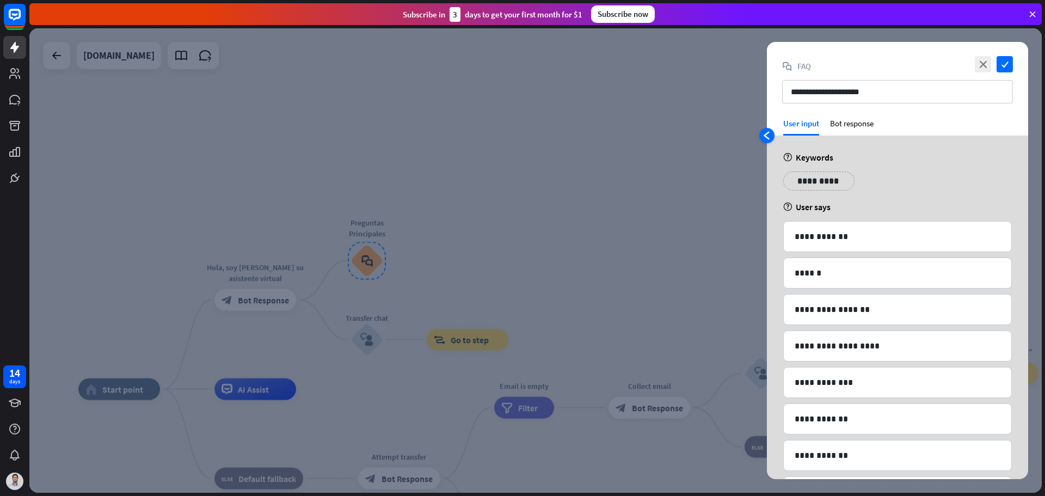
click at [765, 132] on icon "arrowhead_left" at bounding box center [767, 135] width 9 height 9
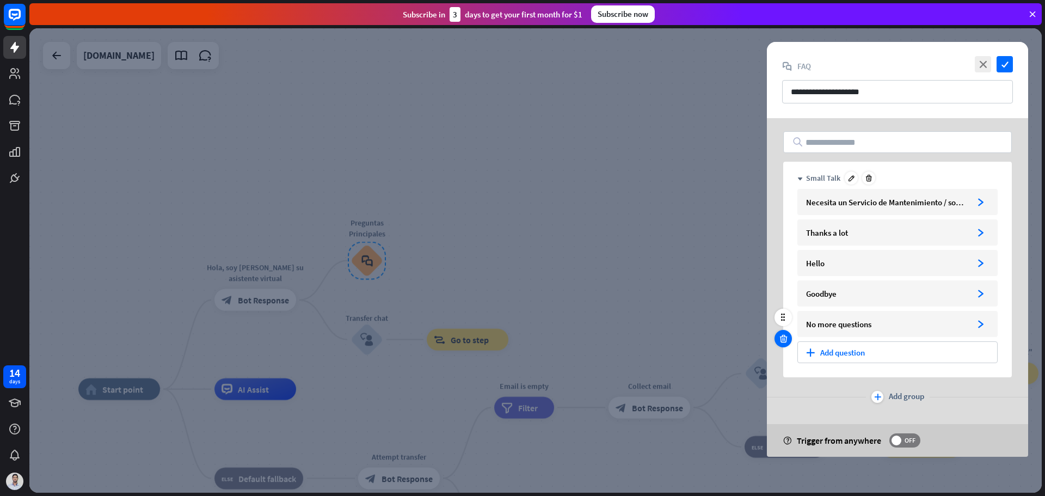
click at [783, 335] on icon at bounding box center [783, 339] width 10 height 10
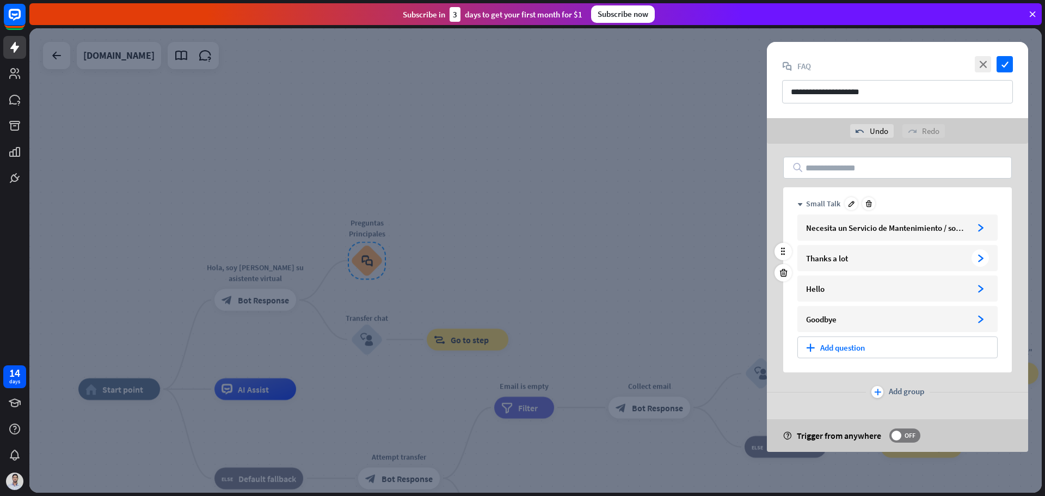
click at [883, 253] on div "Thanks a lot" at bounding box center [886, 258] width 161 height 10
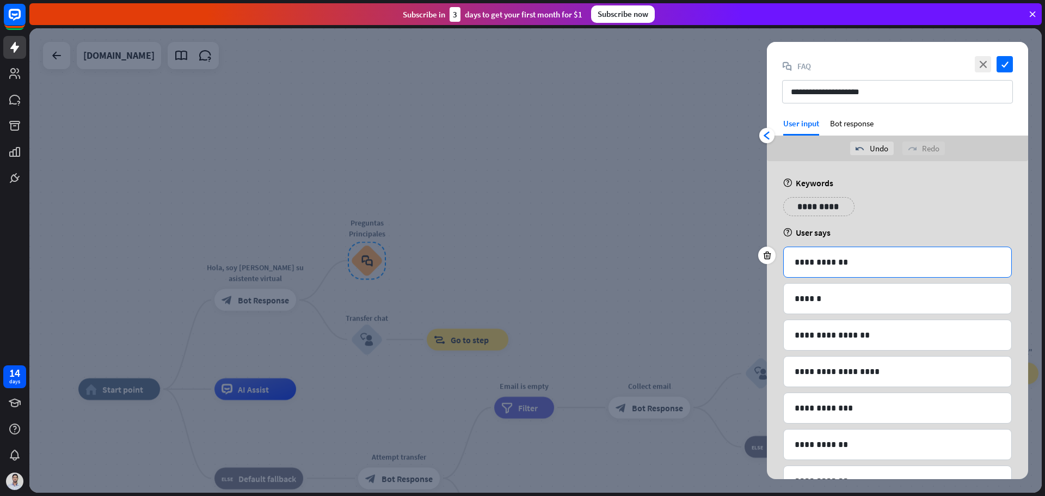
click at [845, 262] on p "**********" at bounding box center [898, 262] width 206 height 14
click at [1004, 66] on icon "check" at bounding box center [1005, 64] width 16 height 16
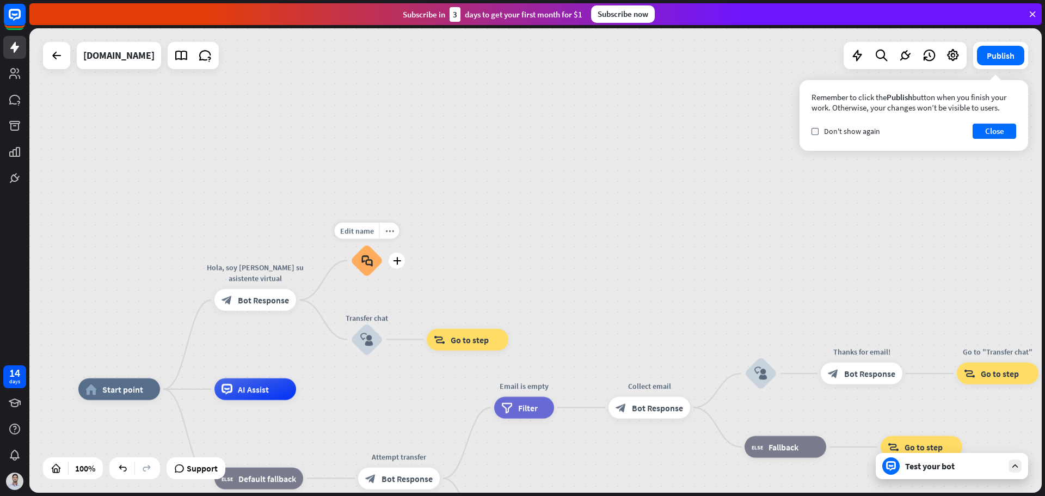
click at [364, 253] on div "block_faq" at bounding box center [367, 260] width 33 height 33
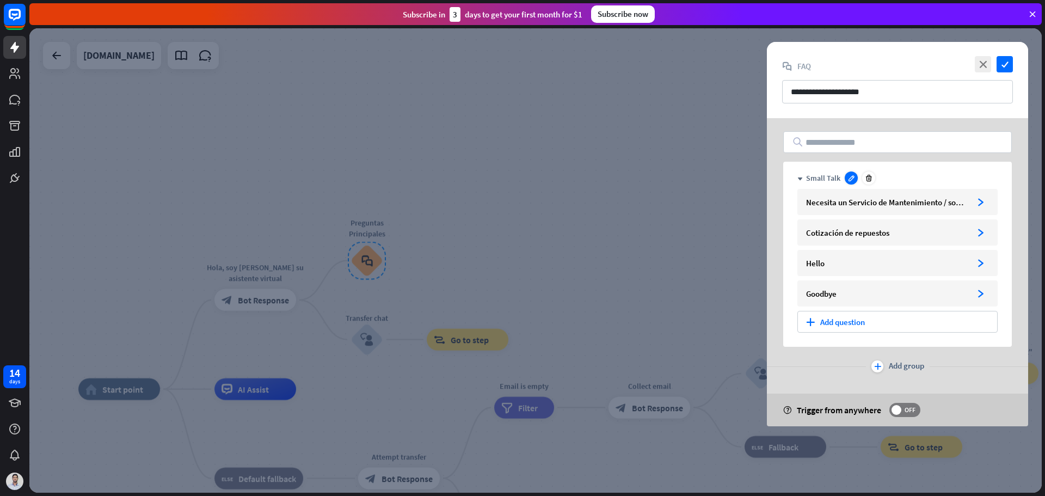
click at [850, 177] on icon at bounding box center [851, 178] width 8 height 8
click at [841, 262] on div "Hello" at bounding box center [886, 263] width 161 height 10
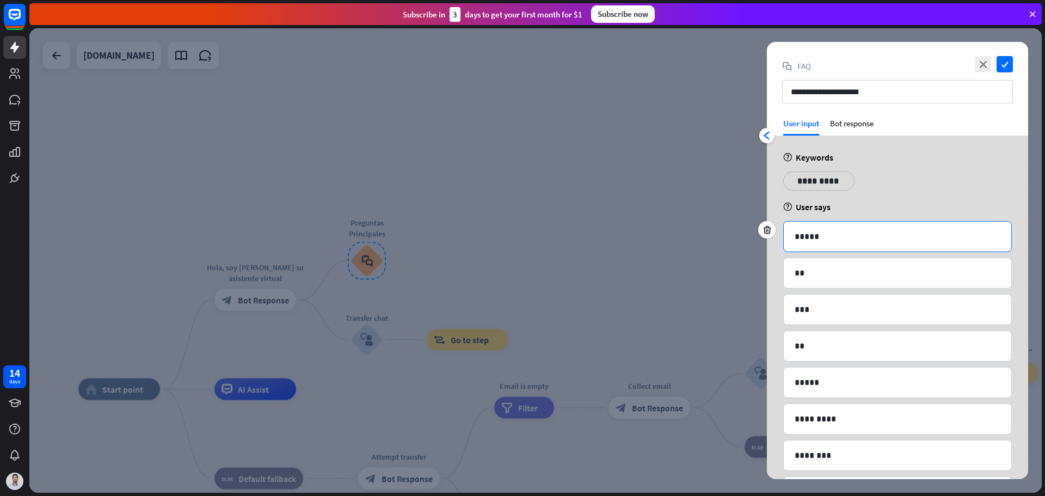
click at [826, 235] on p "*****" at bounding box center [898, 237] width 206 height 14
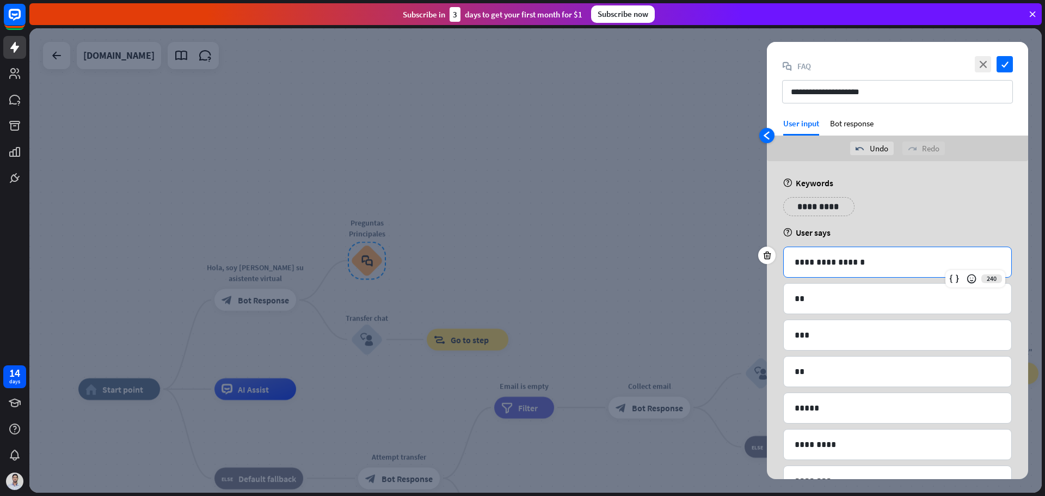
click at [763, 136] on icon "arrowhead_left" at bounding box center [767, 135] width 9 height 9
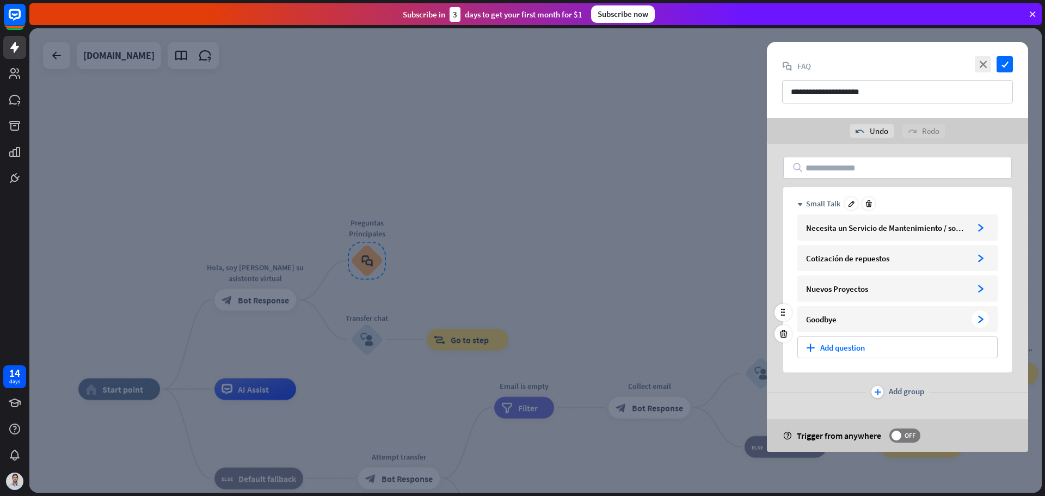
click at [854, 320] on div "Goodbye" at bounding box center [886, 319] width 161 height 10
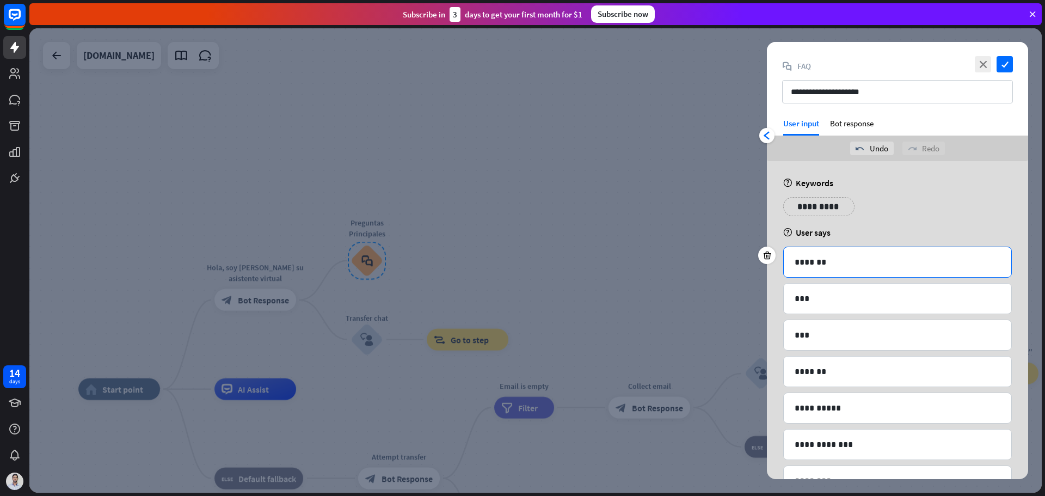
click at [816, 261] on p "*******" at bounding box center [898, 262] width 206 height 14
click at [768, 293] on icon at bounding box center [767, 292] width 10 height 10
click at [769, 293] on icon at bounding box center [767, 292] width 10 height 10
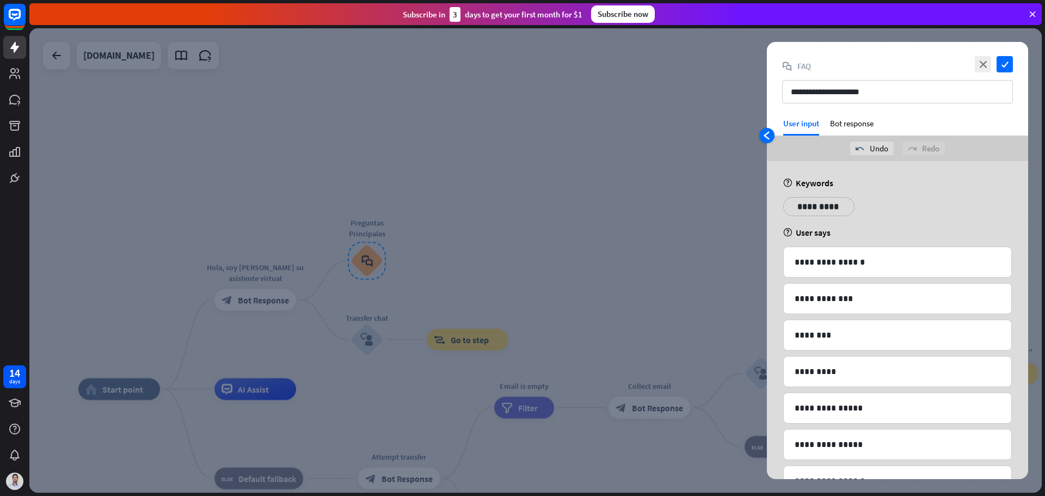
click at [769, 129] on div "arrowhead_left" at bounding box center [766, 135] width 15 height 15
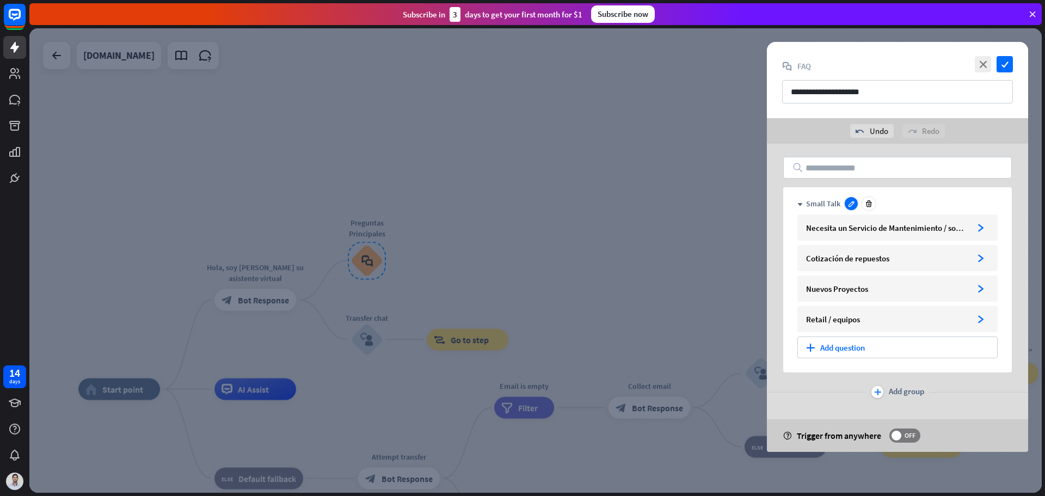
click at [850, 204] on icon at bounding box center [851, 204] width 8 height 8
type input "*"
paste input "******"
type input "******"
click at [818, 148] on div "down ****** Necesita un Servicio de Mantenimiento / soporte técnico arrowhead_r…" at bounding box center [897, 298] width 261 height 308
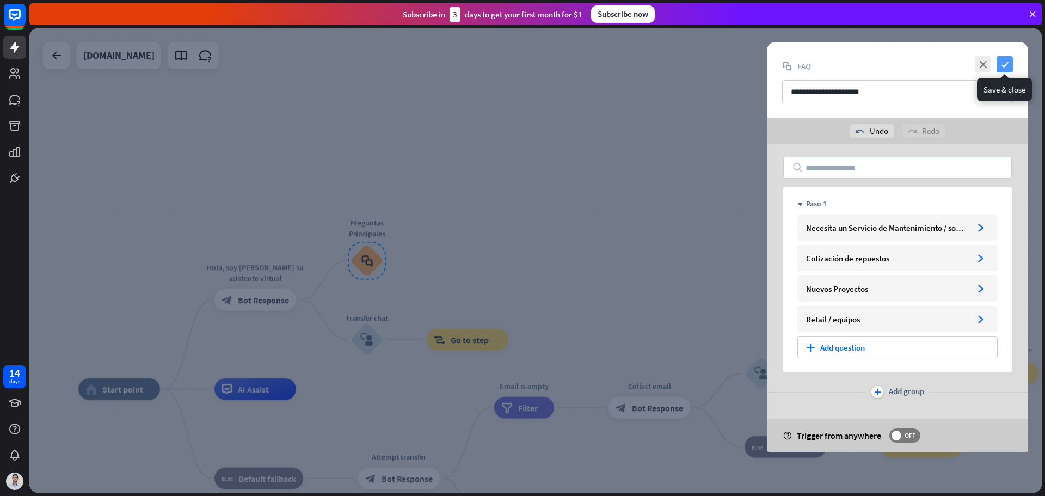
click at [1006, 59] on icon "check" at bounding box center [1005, 64] width 16 height 16
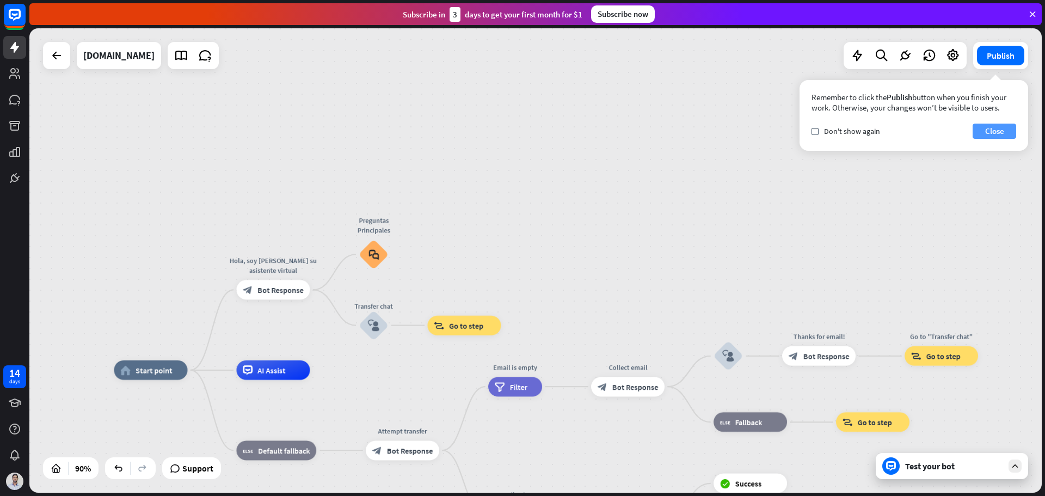
click at [993, 128] on button "Close" at bounding box center [995, 131] width 44 height 15
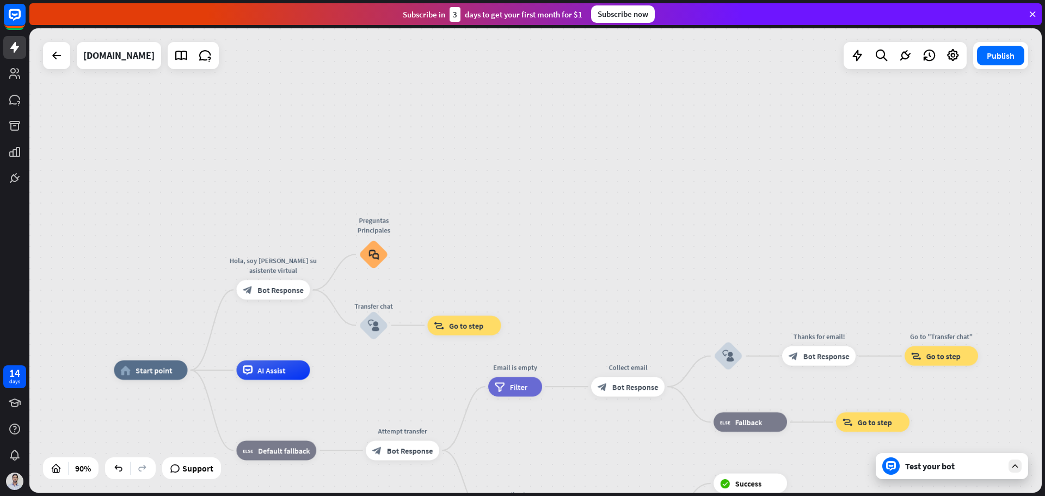
click at [577, 230] on div "home_2 Start point Hola, soy AIRBOT su asistente virtual block_bot_response Bot…" at bounding box center [535, 260] width 1012 height 464
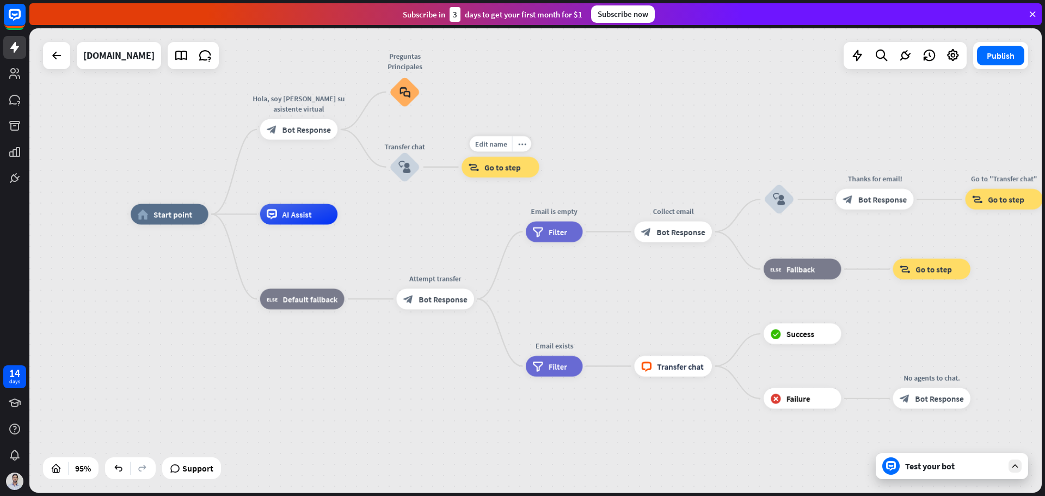
drag, startPoint x: 436, startPoint y: 337, endPoint x: 486, endPoint y: 193, distance: 152.2
click at [493, 177] on div "Edit name more_horiz block_goto Go to step" at bounding box center [501, 167] width 78 height 21
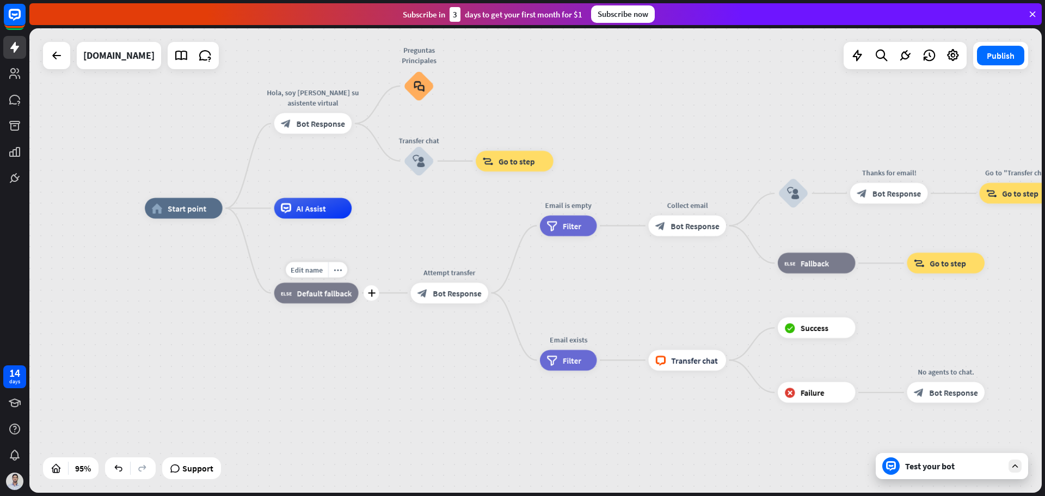
click at [325, 296] on span "Default fallback" at bounding box center [324, 292] width 55 height 10
click at [439, 291] on span "Bot Response" at bounding box center [457, 292] width 48 height 10
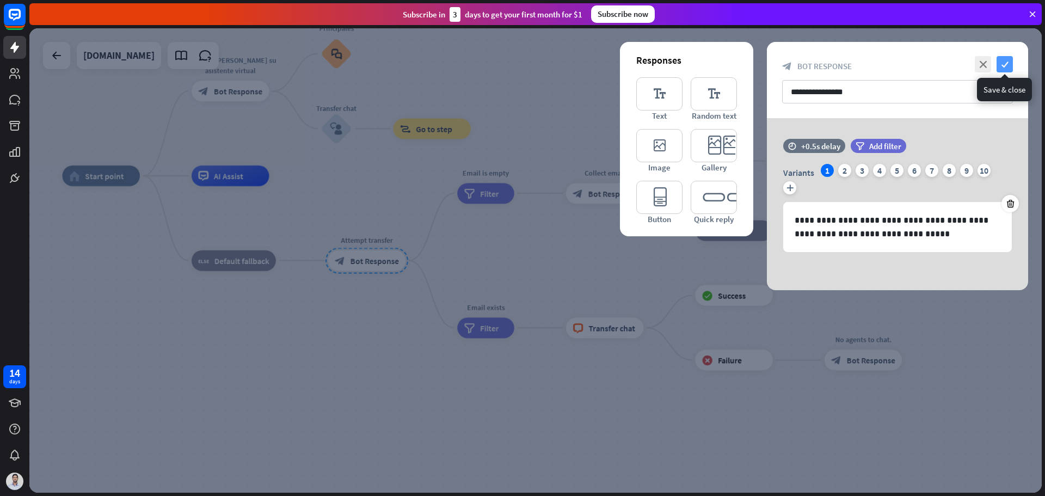
click at [1009, 66] on icon "check" at bounding box center [1005, 64] width 16 height 16
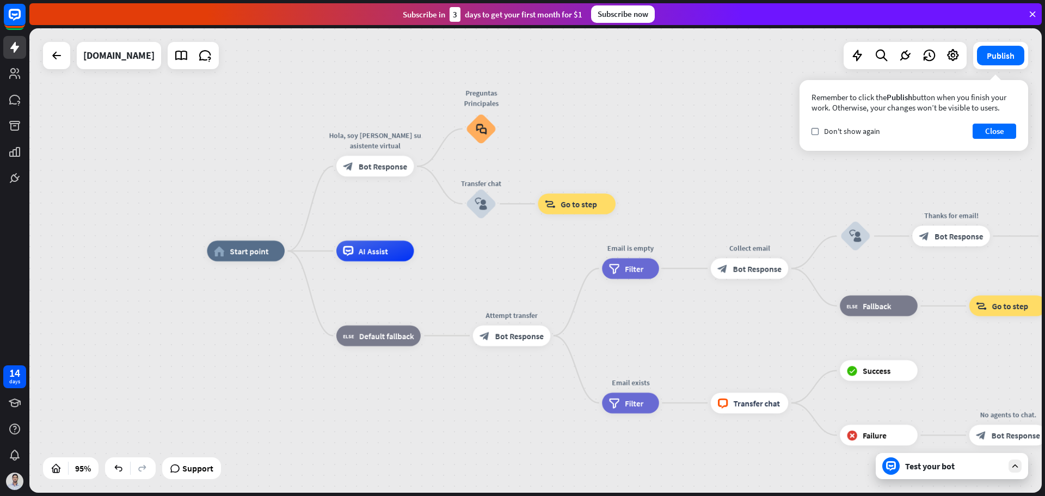
drag, startPoint x: 189, startPoint y: 332, endPoint x: 329, endPoint y: 407, distance: 158.3
click at [329, 407] on div "home_2 Start point Hola, soy AIRBOT su asistente virtual block_bot_response Bot…" at bounding box center [688, 471] width 962 height 441
click at [397, 230] on icon "more_horiz" at bounding box center [397, 228] width 8 height 8
click at [406, 255] on div "AI Assist" at bounding box center [376, 251] width 78 height 21
click at [382, 249] on span "AI Assist" at bounding box center [373, 251] width 29 height 10
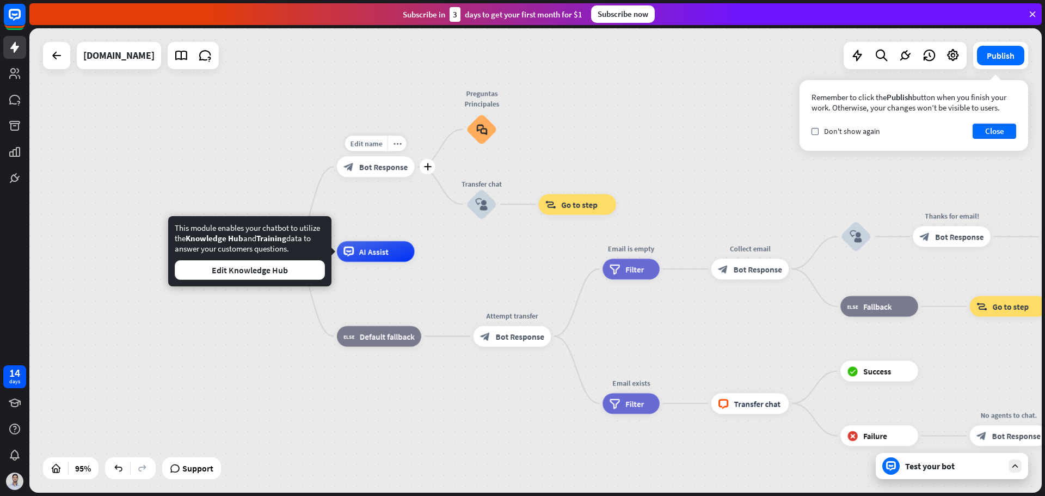
click at [398, 161] on div "block_bot_response Bot Response" at bounding box center [376, 166] width 78 height 21
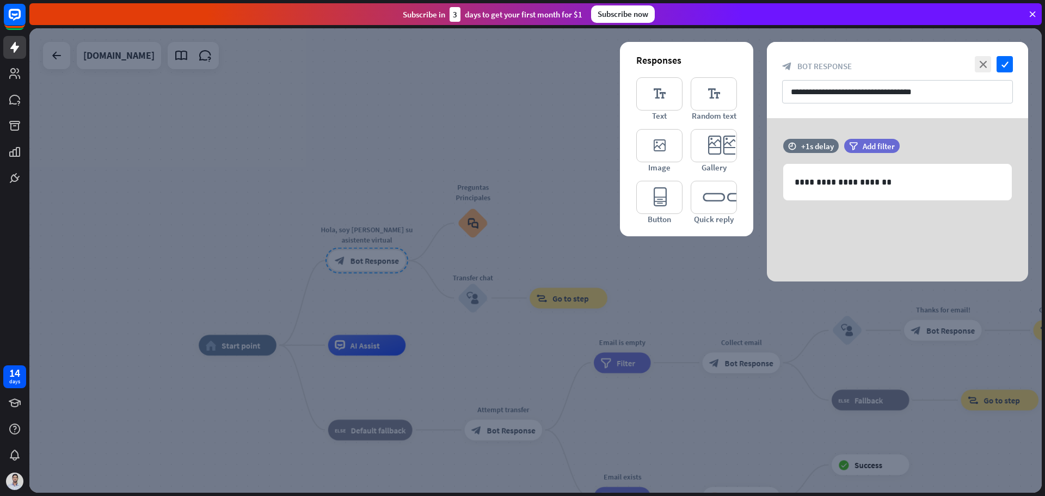
click at [439, 265] on div at bounding box center [535, 260] width 1012 height 464
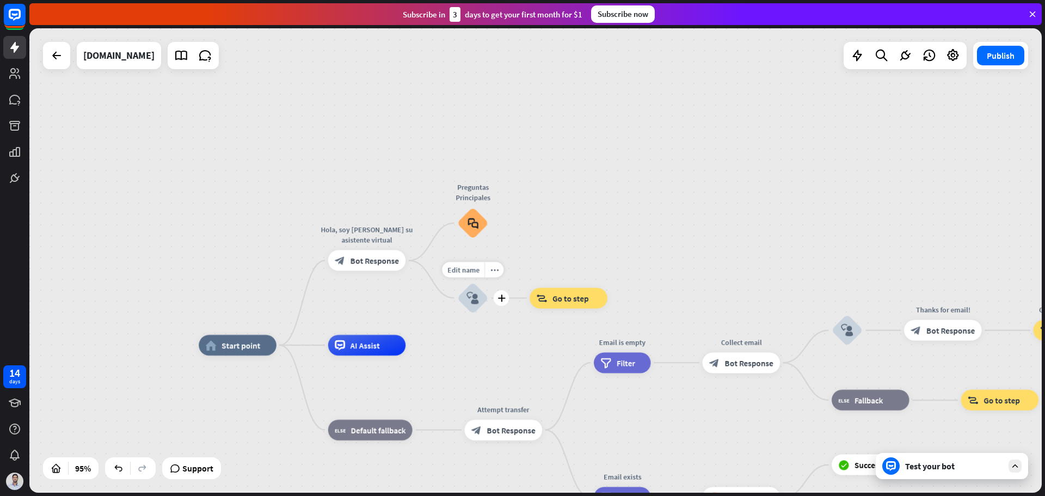
click at [471, 299] on icon "block_user_input" at bounding box center [472, 298] width 13 height 13
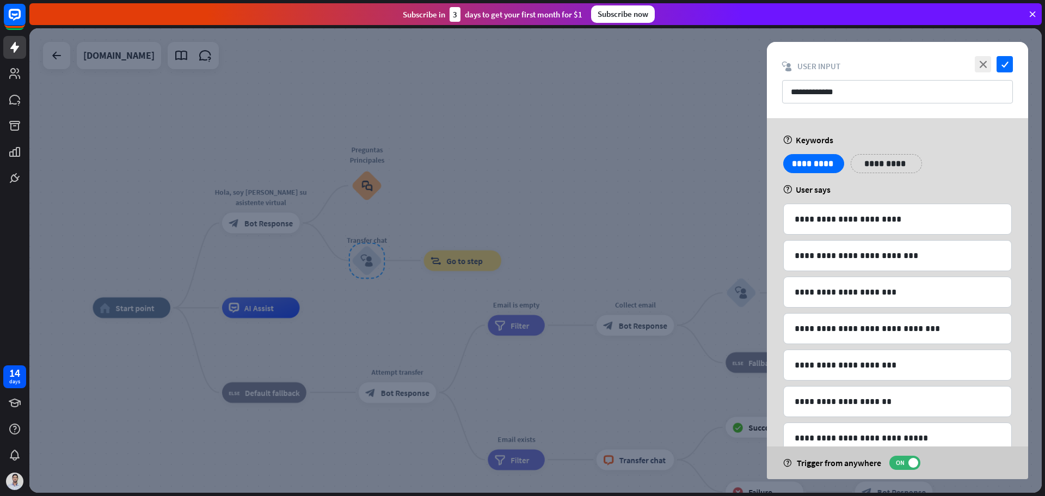
click at [574, 276] on div at bounding box center [535, 260] width 1012 height 464
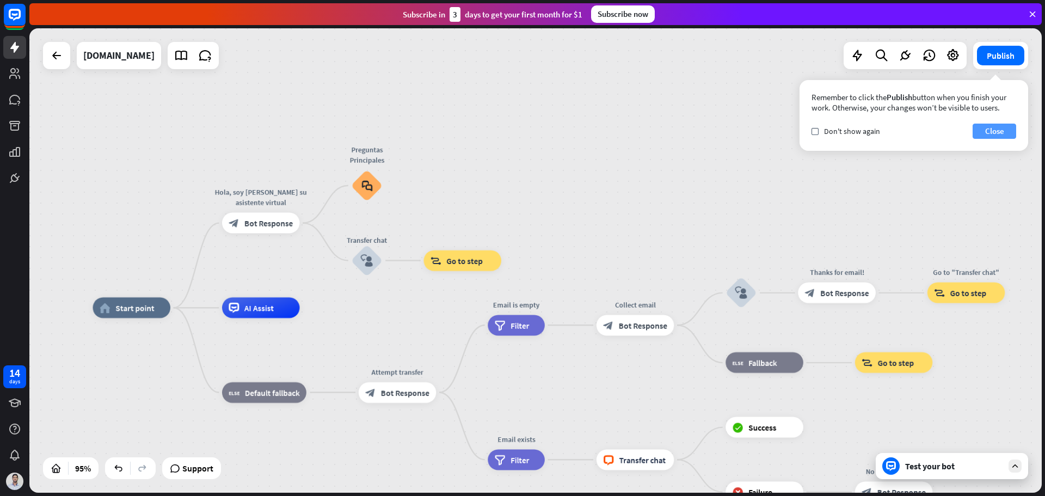
click at [992, 131] on button "Close" at bounding box center [995, 131] width 44 height 15
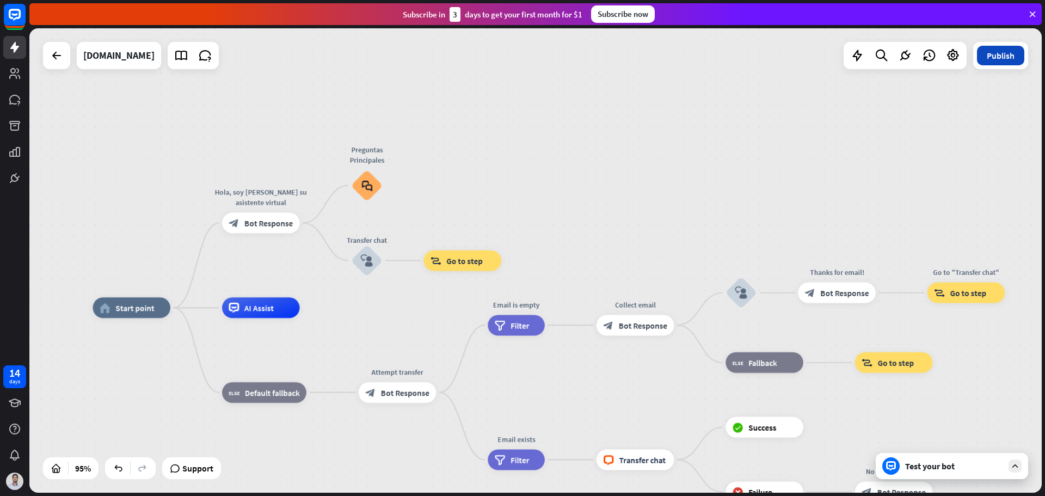
click at [993, 53] on button "Publish" at bounding box center [1000, 56] width 47 height 20
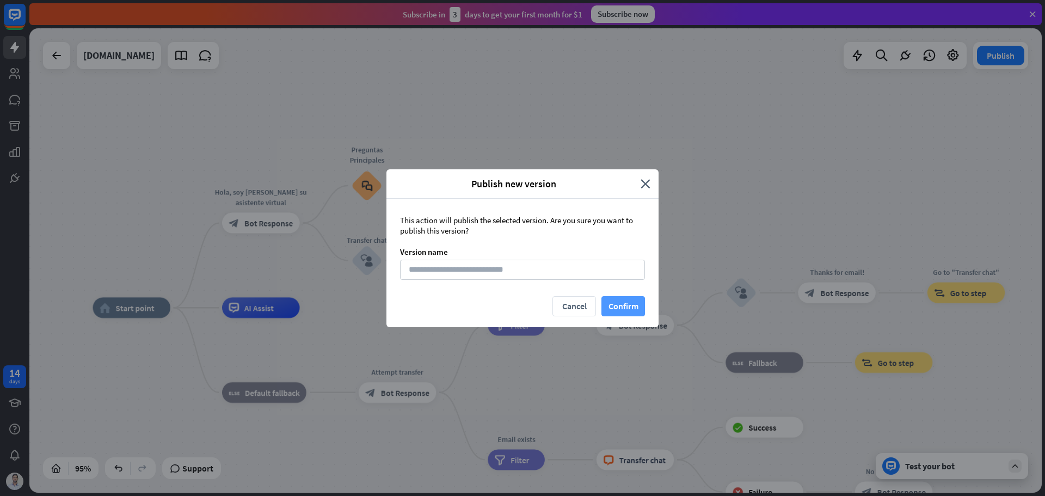
click at [621, 312] on button "Confirm" at bounding box center [623, 306] width 44 height 20
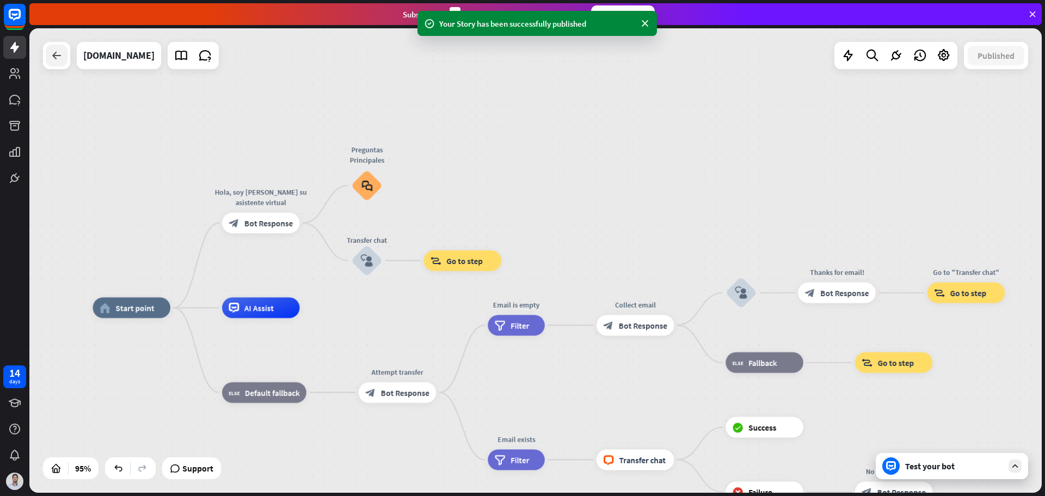
click at [65, 54] on div at bounding box center [57, 56] width 22 height 22
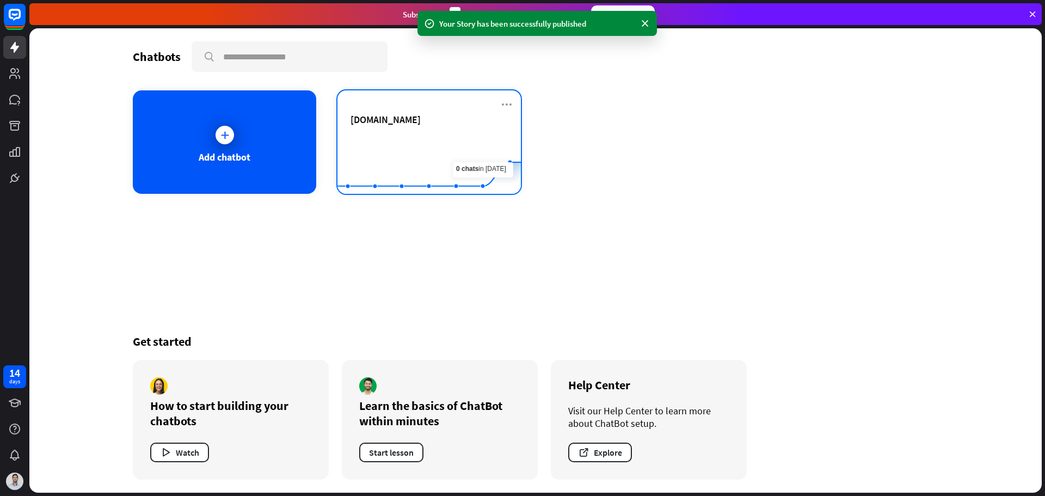
click at [408, 130] on div "[DOMAIN_NAME]" at bounding box center [429, 132] width 157 height 38
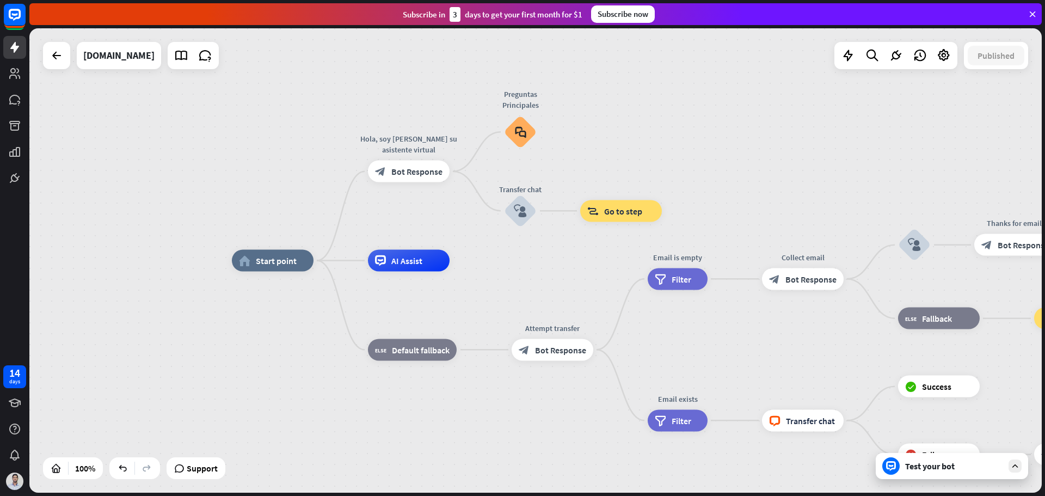
click at [618, 11] on div "Subscribe now" at bounding box center [623, 13] width 64 height 17
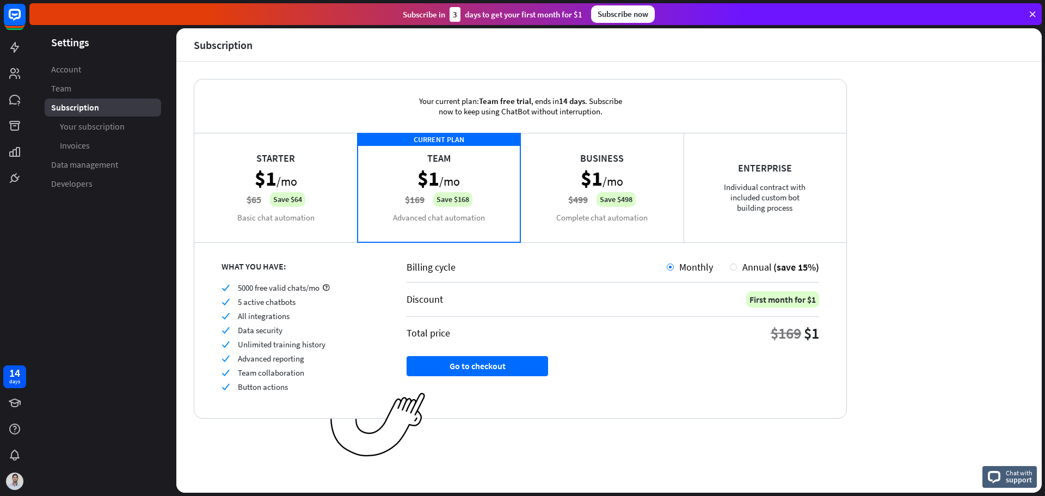
click at [299, 169] on div "Starter $1 /mo $65 Save $64 Basic chat automation" at bounding box center [275, 187] width 163 height 109
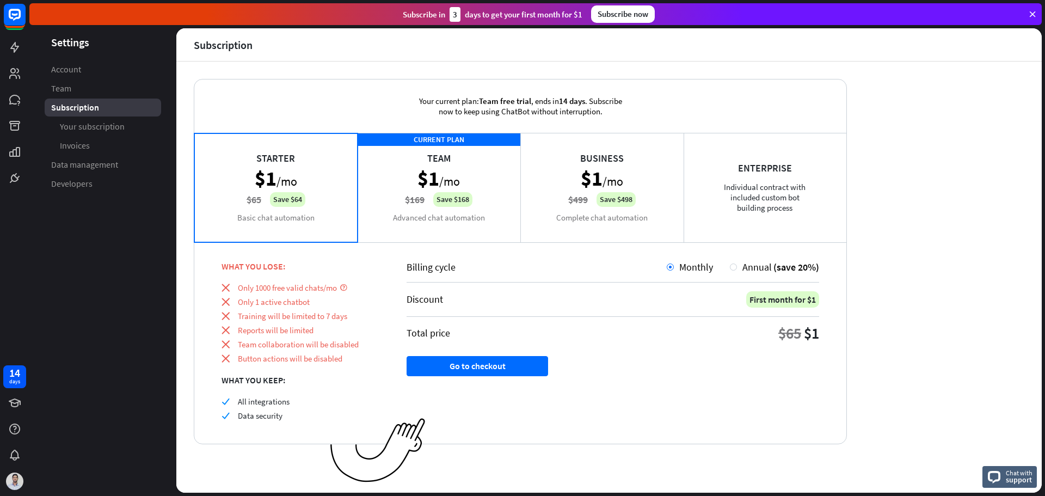
click at [620, 165] on div "Business $1 /mo $499 Save $498 Complete chat automation" at bounding box center [601, 187] width 163 height 109
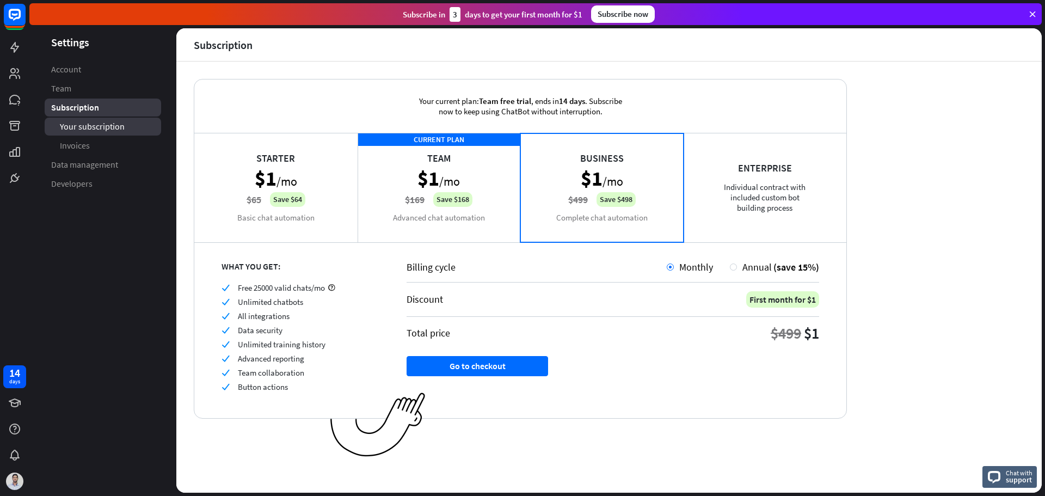
click at [104, 128] on span "Your subscription" at bounding box center [92, 126] width 65 height 11
click at [88, 149] on span "Invoices" at bounding box center [75, 145] width 30 height 11
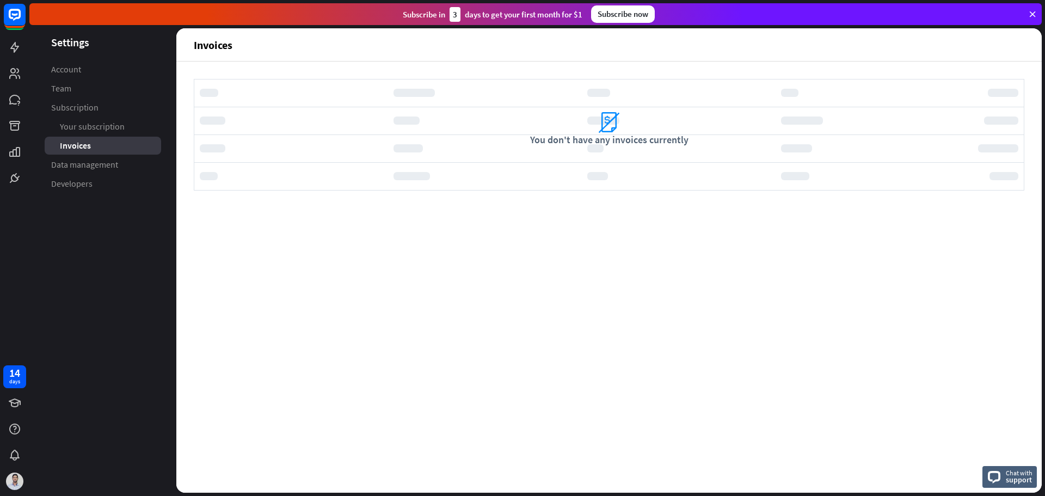
click at [105, 130] on span "Your subscription" at bounding box center [92, 126] width 65 height 11
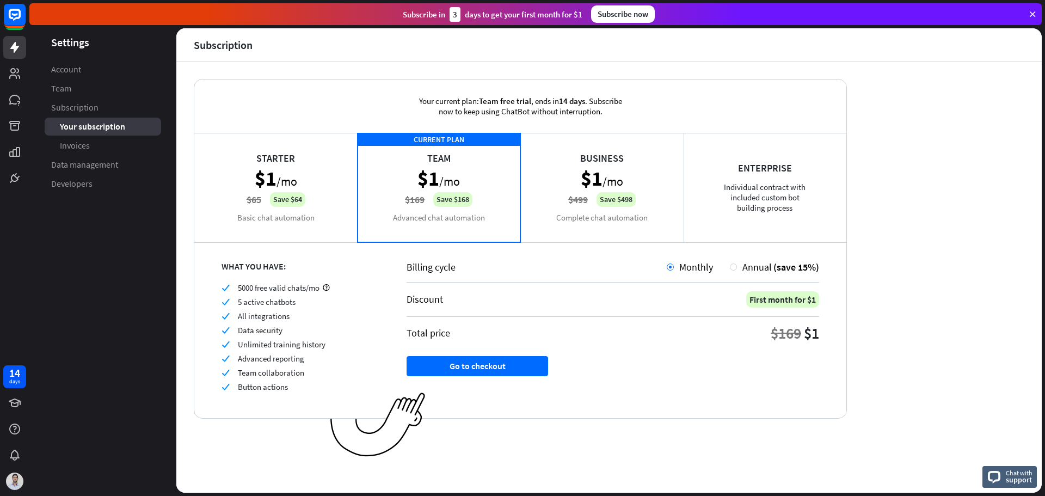
click at [24, 50] on link at bounding box center [14, 47] width 23 height 23
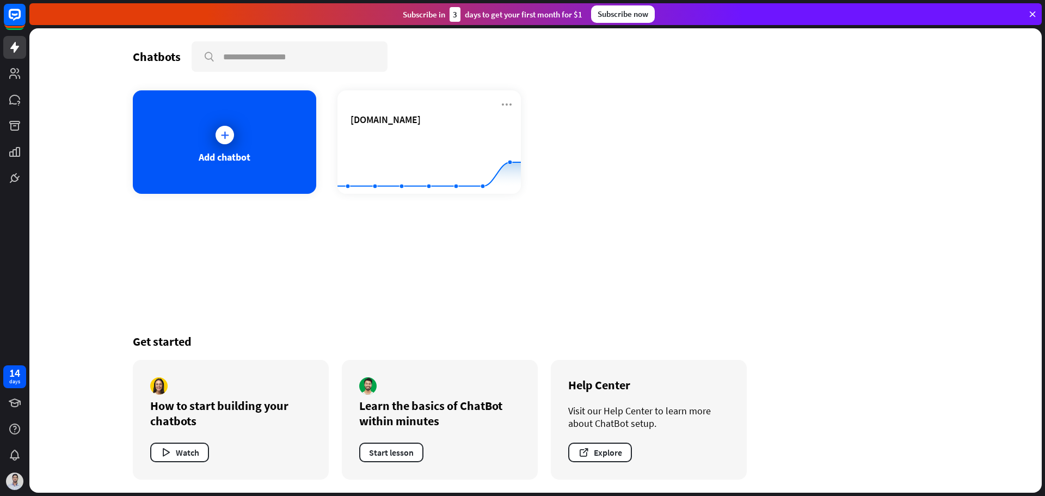
click at [462, 243] on div "Chatbots search Add chatbot [DOMAIN_NAME] Created with Highcharts 10.1.0 0 2 4 …" at bounding box center [535, 260] width 871 height 464
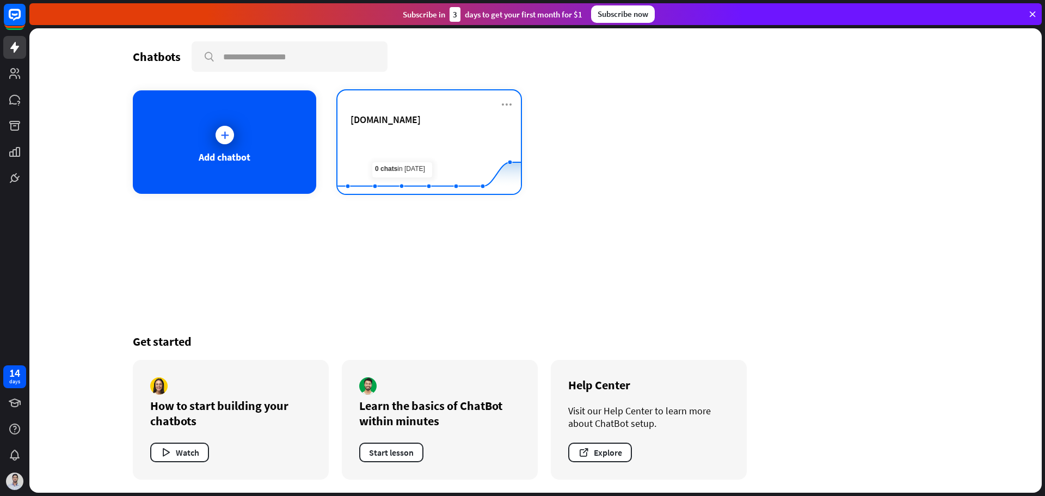
click at [403, 114] on span "[DOMAIN_NAME]" at bounding box center [386, 119] width 70 height 13
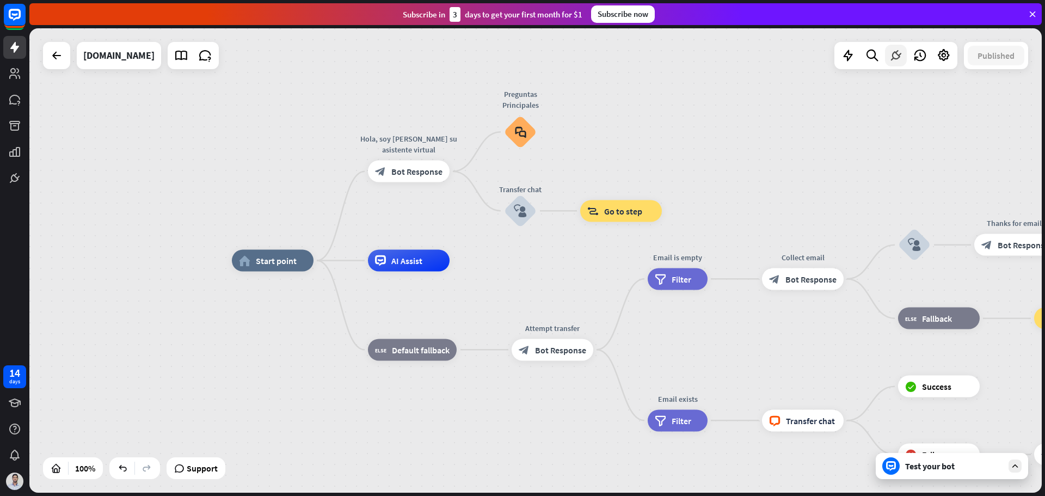
click at [893, 53] on icon at bounding box center [896, 55] width 14 height 14
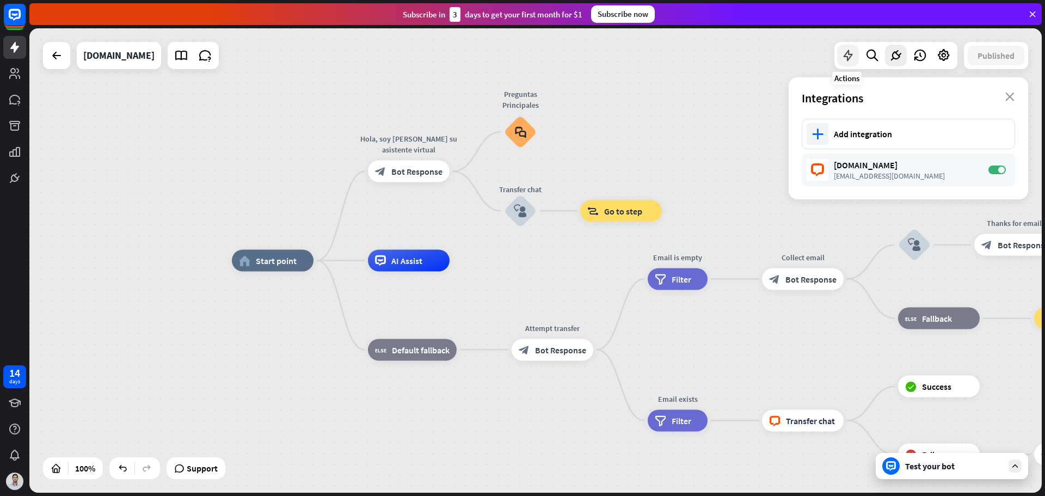
click at [846, 51] on icon at bounding box center [848, 55] width 14 height 14
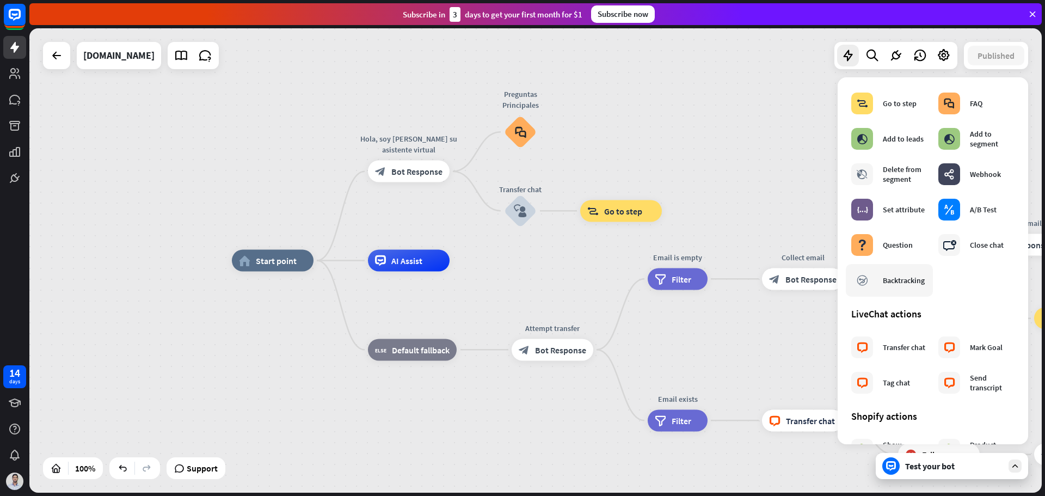
scroll to position [218, 0]
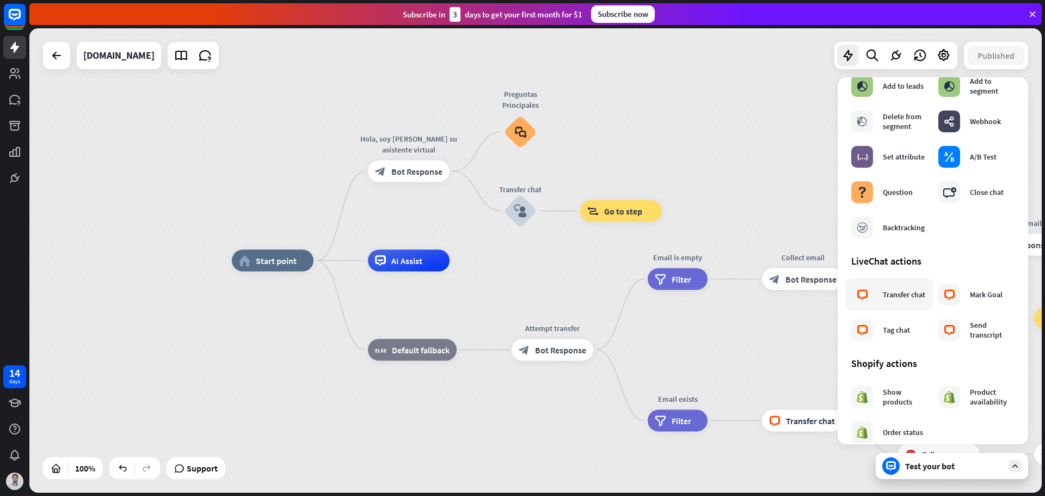
click at [874, 299] on div "block_livechat Transfer chat" at bounding box center [888, 295] width 74 height 22
click at [902, 299] on div "Transfer chat" at bounding box center [904, 295] width 42 height 10
click at [421, 174] on span "Bot Response" at bounding box center [416, 171] width 51 height 11
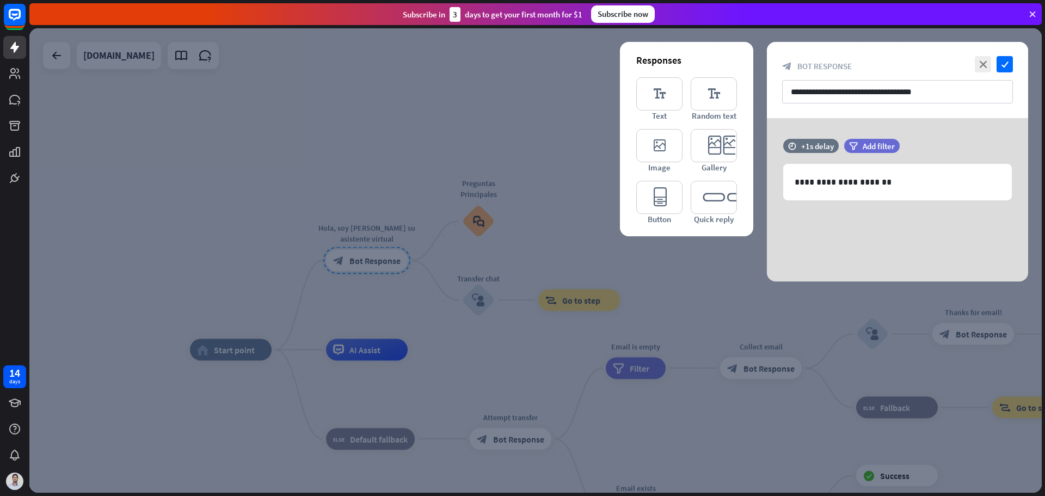
click at [554, 235] on div at bounding box center [535, 260] width 1012 height 464
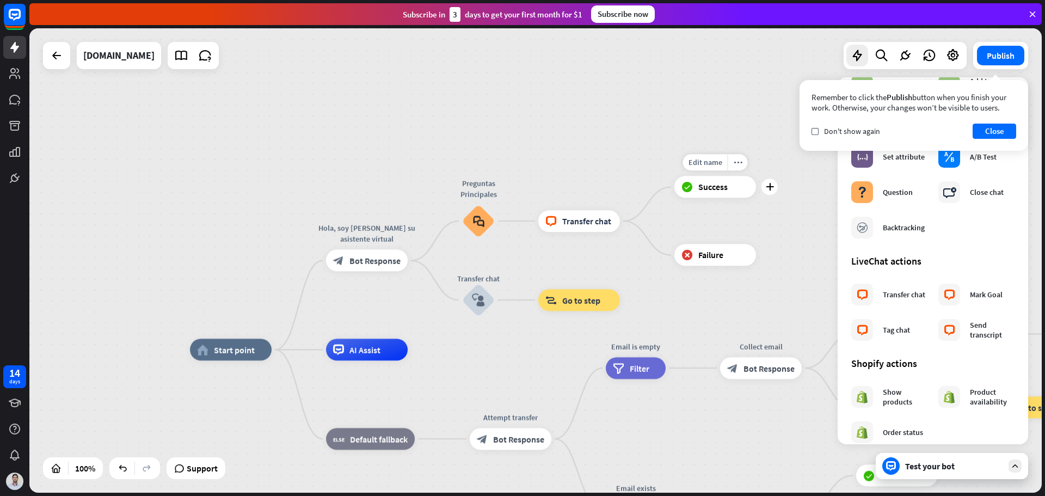
click at [706, 189] on span "Success" at bounding box center [712, 187] width 29 height 11
click at [723, 187] on span "Success" at bounding box center [712, 187] width 29 height 11
click at [724, 189] on span "Success" at bounding box center [712, 187] width 29 height 11
click at [718, 255] on span "Failure" at bounding box center [710, 255] width 25 height 11
click at [598, 218] on span "Transfer chat" at bounding box center [586, 221] width 49 height 11
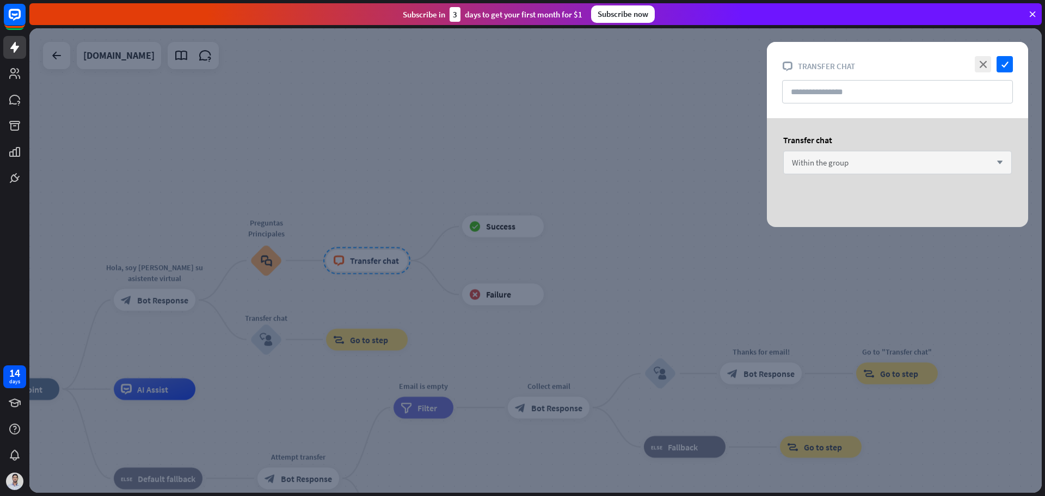
click at [858, 164] on div "Within the group arrow_down" at bounding box center [897, 162] width 229 height 23
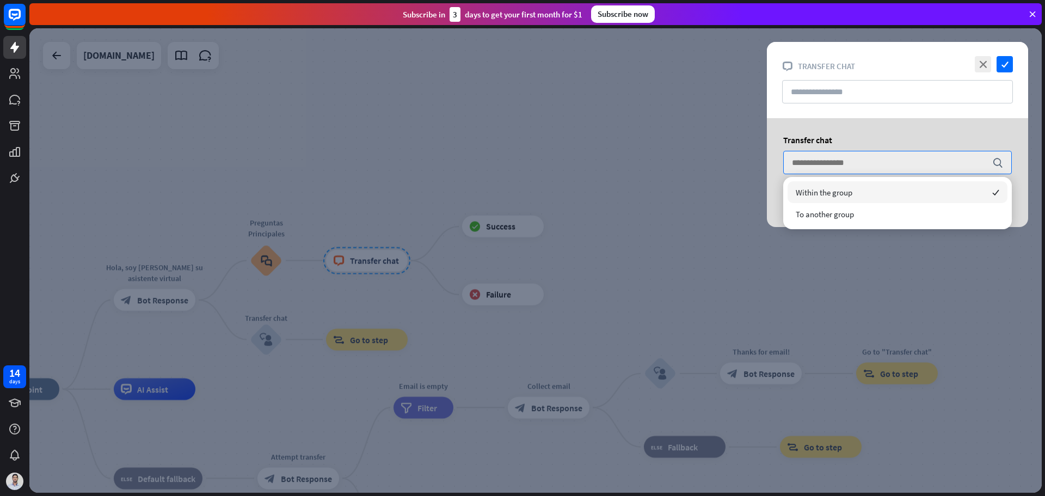
click at [834, 107] on div "close check block_livechat Transfer chat" at bounding box center [897, 80] width 261 height 76
